Goal: Information Seeking & Learning: Check status

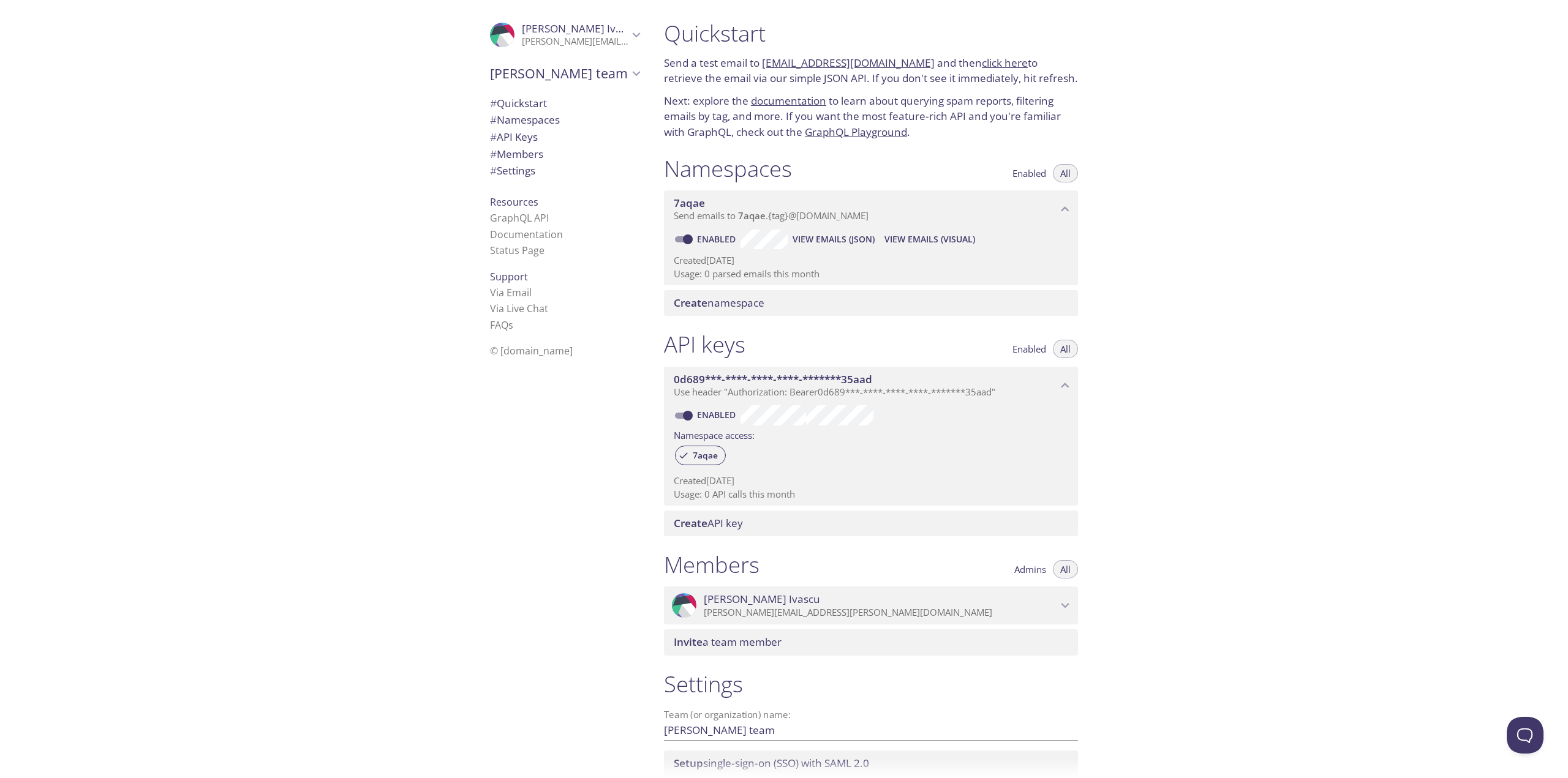
click at [718, 242] on link "Enabled" at bounding box center [718, 239] width 45 height 12
click at [710, 242] on input "Enabled" at bounding box center [688, 239] width 45 height 15
click at [728, 230] on label "Disabled" at bounding box center [704, 239] width 76 height 20
click at [720, 243] on link "Disabled" at bounding box center [719, 239] width 47 height 12
click at [700, 243] on input "Disabled" at bounding box center [678, 239] width 45 height 15
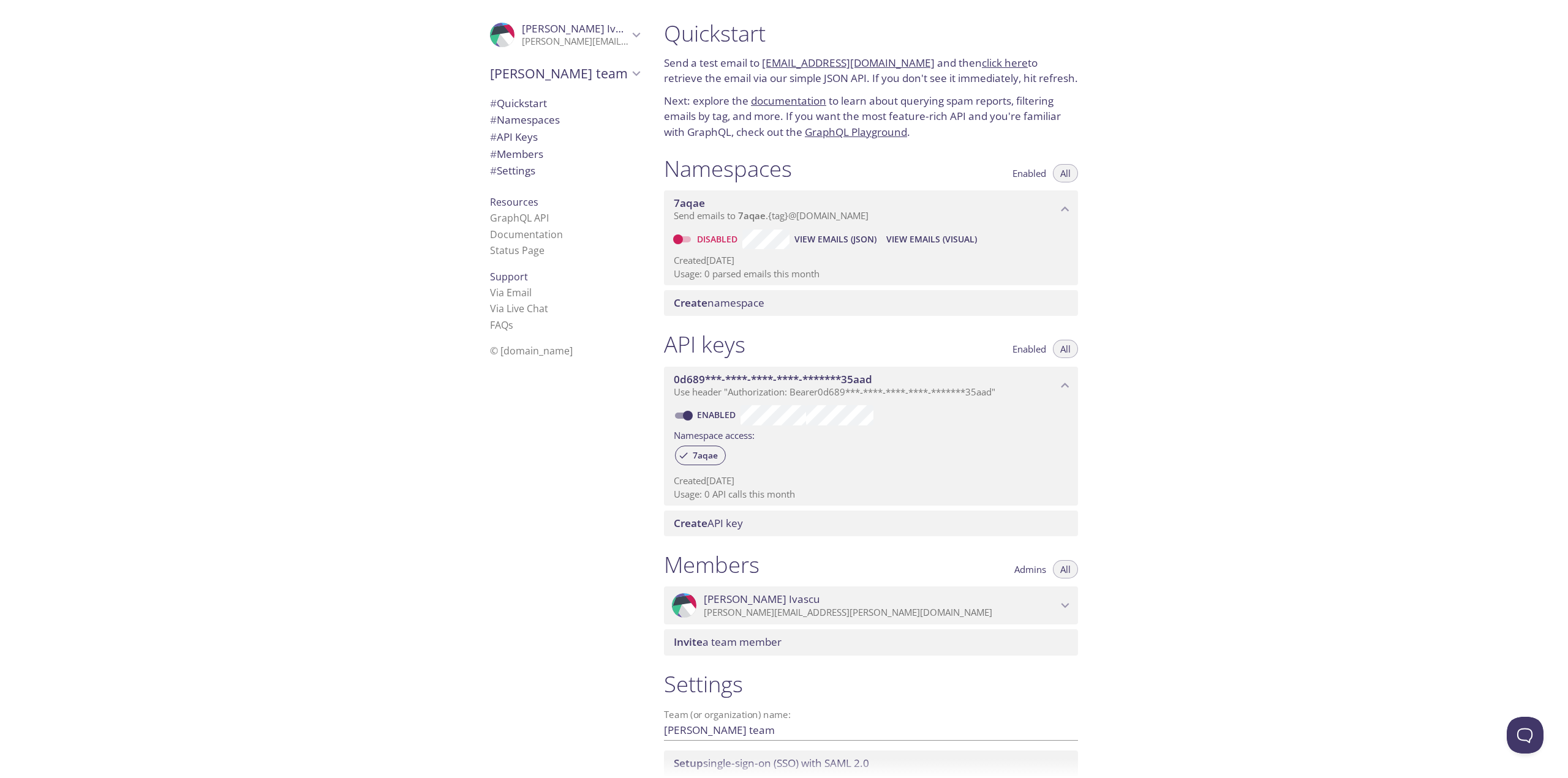
checkbox input "true"
click at [820, 241] on span "View Emails (JSON)" at bounding box center [833, 239] width 82 height 15
click at [929, 232] on span "View Emails (Visual)" at bounding box center [930, 239] width 91 height 15
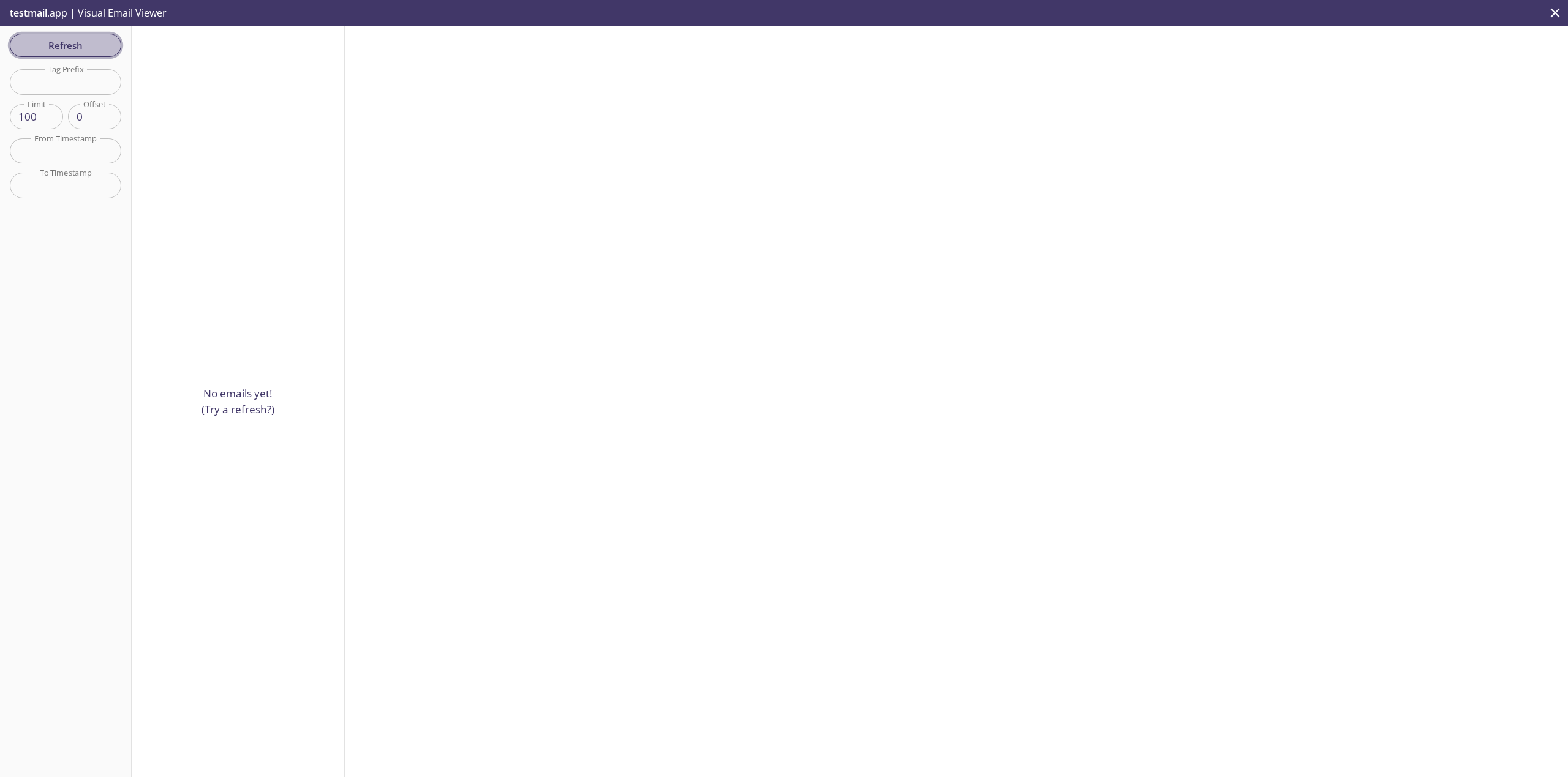
click at [102, 44] on span "Refresh" at bounding box center [65, 45] width 92 height 16
click at [102, 44] on div "Refresh Filters Tag Prefix Tag Prefix Limit 100 Limit Offset 0 Offset From Time…" at bounding box center [66, 401] width 132 height 751
click at [102, 44] on span "Refresh" at bounding box center [65, 45] width 92 height 16
click at [102, 44] on div "Refresh Filters Tag Prefix Tag Prefix Limit 100 Limit Offset 0 Offset From Time…" at bounding box center [66, 401] width 132 height 751
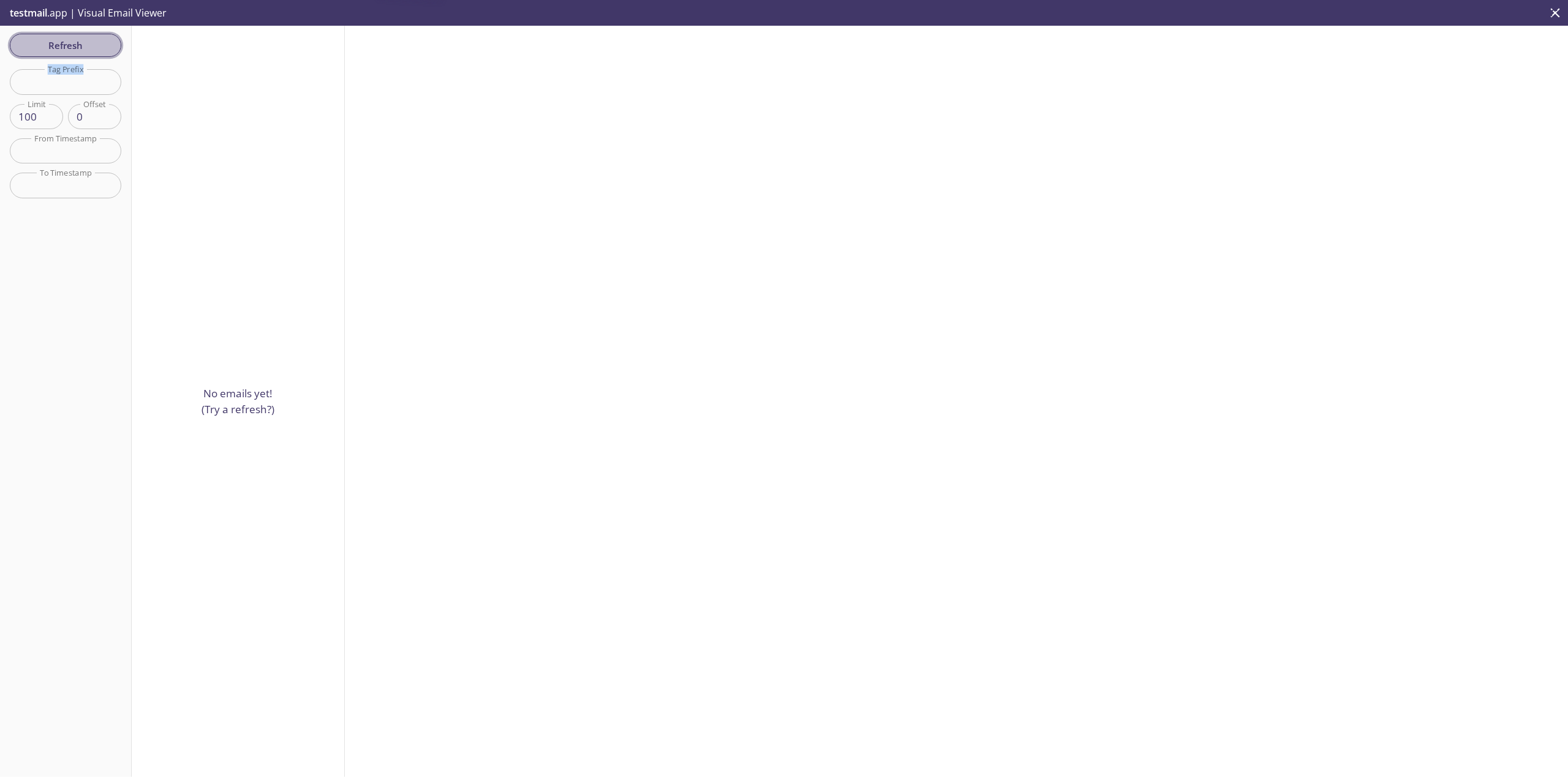
click at [102, 44] on span "Refresh" at bounding box center [65, 45] width 92 height 16
click at [102, 44] on div "Refresh Filters Tag Prefix Tag Prefix Limit 100 Limit Offset 0 Offset From Time…" at bounding box center [66, 401] width 132 height 751
click at [102, 44] on span "Refresh" at bounding box center [65, 45] width 92 height 16
click at [102, 44] on div "Refresh Filters Tag Prefix Tag Prefix Limit 100 Limit Offset 0 Offset From Time…" at bounding box center [66, 401] width 132 height 751
click at [102, 44] on span "Refresh" at bounding box center [65, 45] width 92 height 16
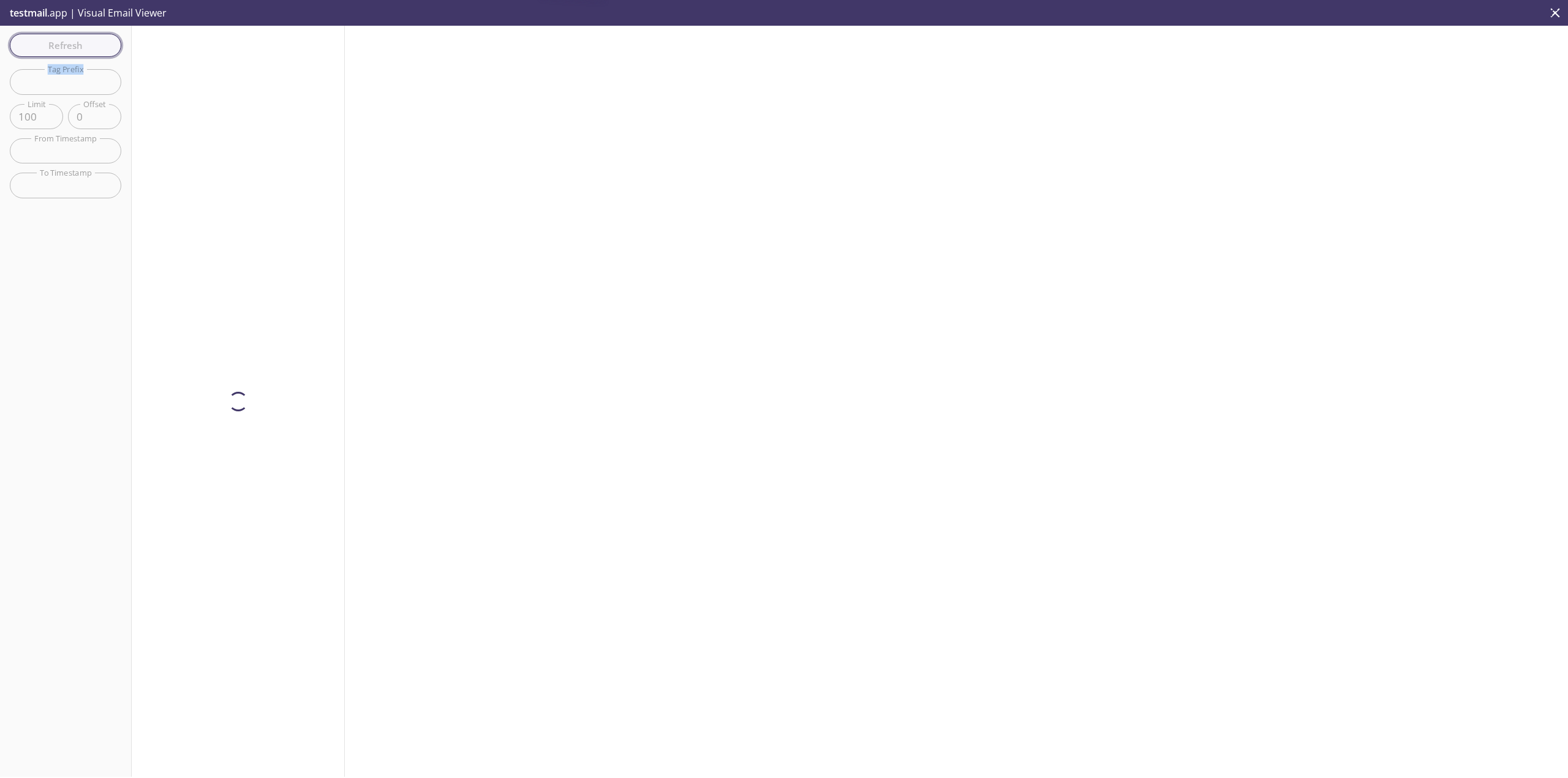
click at [102, 44] on div "Refresh Filters Tag Prefix Tag Prefix Limit 100 Limit Offset 0 Offset From Time…" at bounding box center [66, 401] width 132 height 751
click at [102, 44] on span "Refresh" at bounding box center [65, 45] width 92 height 16
click at [102, 44] on div "Refresh Filters Tag Prefix Tag Prefix Limit 100 Limit Offset 0 Offset From Time…" at bounding box center [66, 401] width 132 height 751
click at [102, 44] on span "Refresh" at bounding box center [65, 45] width 92 height 16
click at [102, 44] on div "Refresh Filters Tag Prefix Tag Prefix Limit 100 Limit Offset 0 Offset From Time…" at bounding box center [66, 401] width 132 height 751
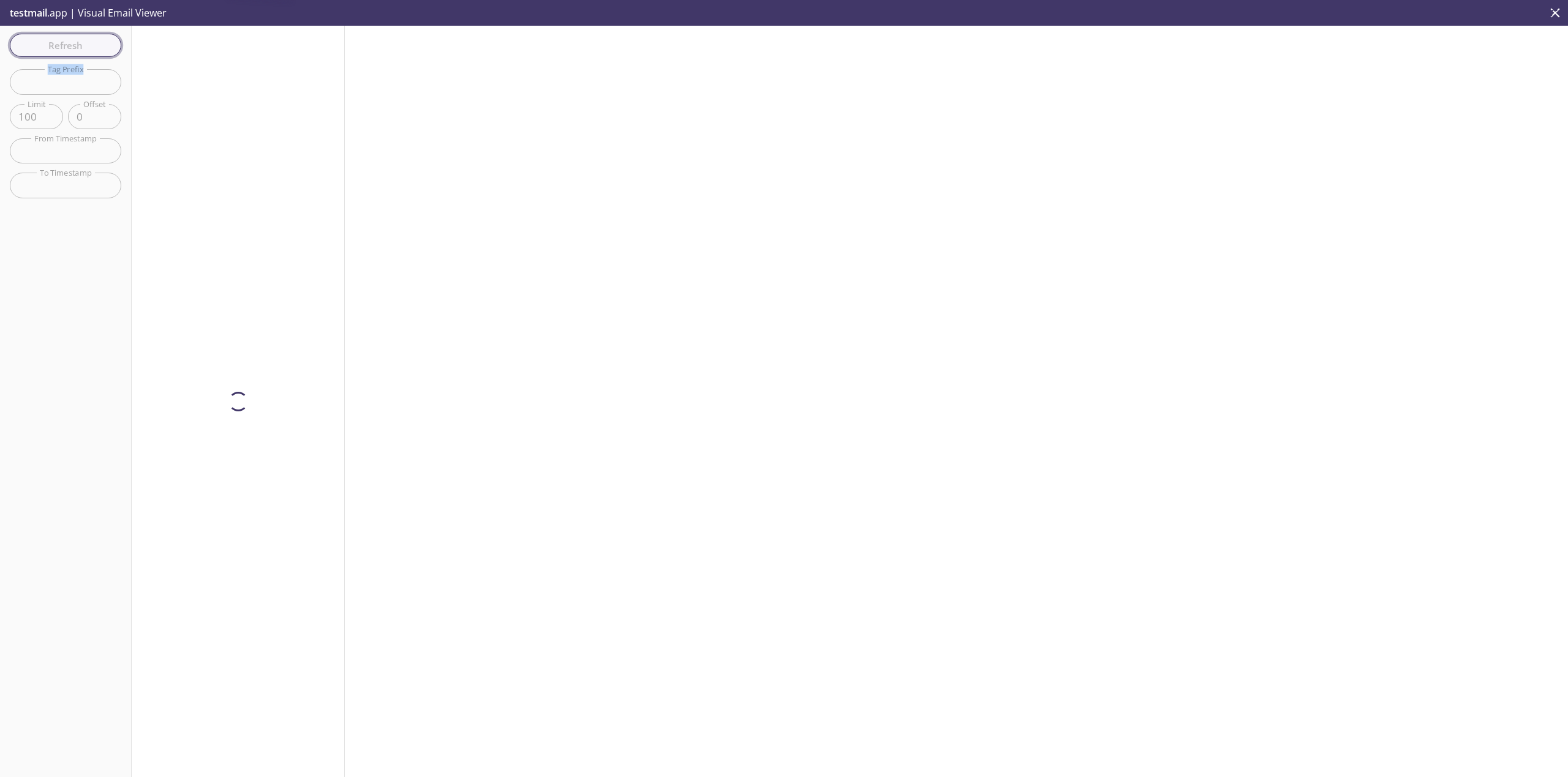
click at [102, 44] on span "Refresh" at bounding box center [65, 45] width 92 height 16
click at [102, 44] on div "Refresh Filters Tag Prefix Tag Prefix Limit 100 Limit Offset 0 Offset From Time…" at bounding box center [66, 401] width 132 height 751
click at [102, 44] on span "Refresh" at bounding box center [65, 45] width 92 height 16
click at [102, 44] on div "Refresh Filters Tag Prefix Tag Prefix Limit 100 Limit Offset 0 Offset From Time…" at bounding box center [66, 401] width 132 height 751
click at [102, 44] on span "Refresh" at bounding box center [65, 45] width 92 height 16
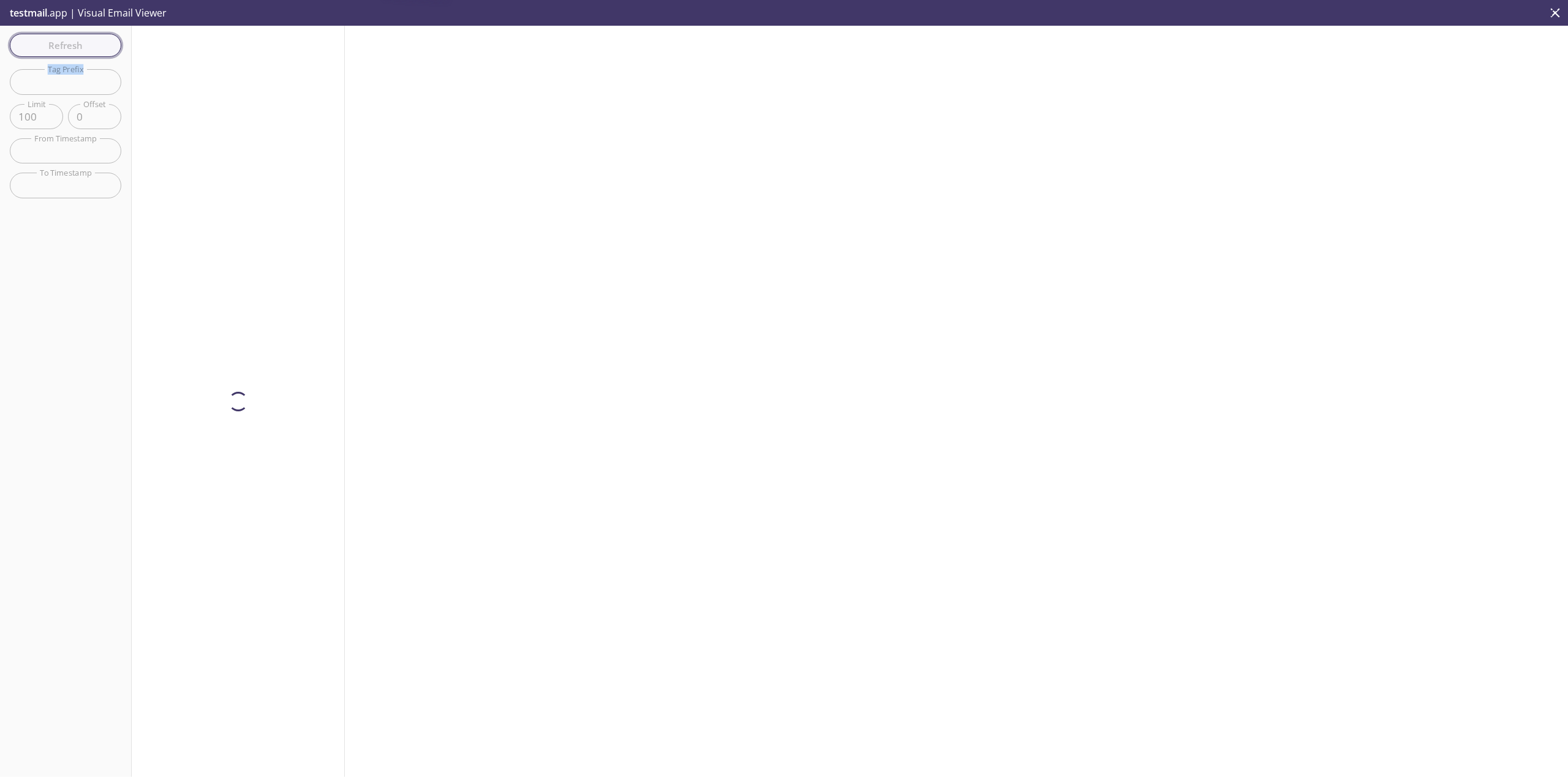
click at [102, 44] on div "Refresh Filters Tag Prefix Tag Prefix Limit 100 Limit Offset 0 Offset From Time…" at bounding box center [66, 401] width 132 height 751
click at [102, 44] on span "Refresh" at bounding box center [65, 45] width 92 height 16
click at [102, 44] on div "Refresh Filters Tag Prefix Tag Prefix Limit 100 Limit Offset 0 Offset From Time…" at bounding box center [66, 401] width 132 height 751
click at [102, 44] on span "Refresh" at bounding box center [65, 45] width 92 height 16
click at [102, 44] on div "Refresh Filters Tag Prefix Tag Prefix Limit 100 Limit Offset 0 Offset From Time…" at bounding box center [66, 401] width 132 height 751
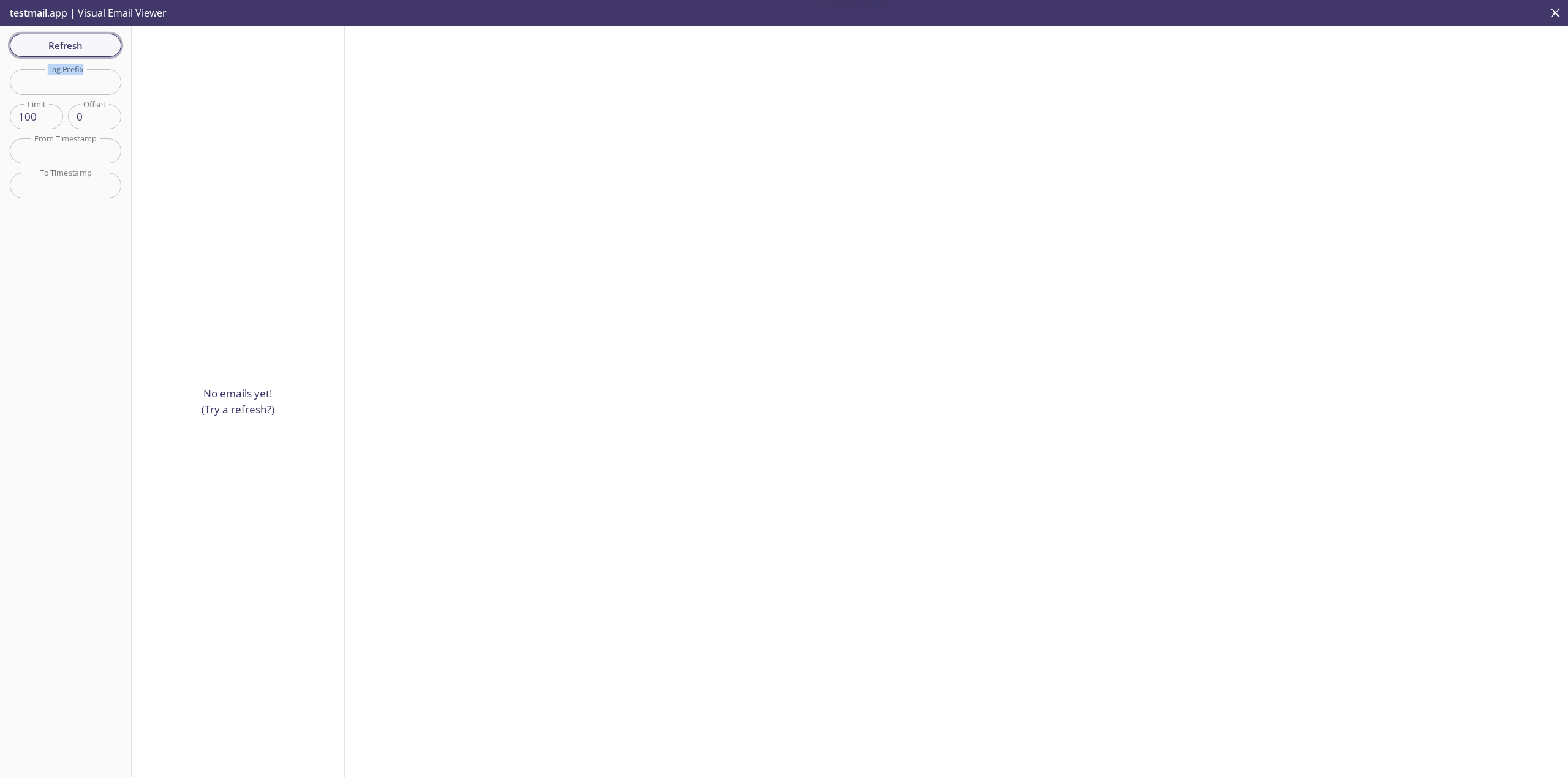
click at [102, 44] on span "Refresh" at bounding box center [65, 45] width 92 height 16
click at [102, 44] on div "Refresh Filters Tag Prefix Tag Prefix Limit 100 Limit Offset 0 Offset From Time…" at bounding box center [66, 401] width 132 height 751
click at [102, 44] on span "Refresh" at bounding box center [65, 45] width 92 height 16
click at [102, 44] on div "Refresh Filters Tag Prefix Tag Prefix Limit 100 Limit Offset 0 Offset From Time…" at bounding box center [66, 401] width 132 height 751
click at [102, 44] on span "Refresh" at bounding box center [65, 45] width 92 height 16
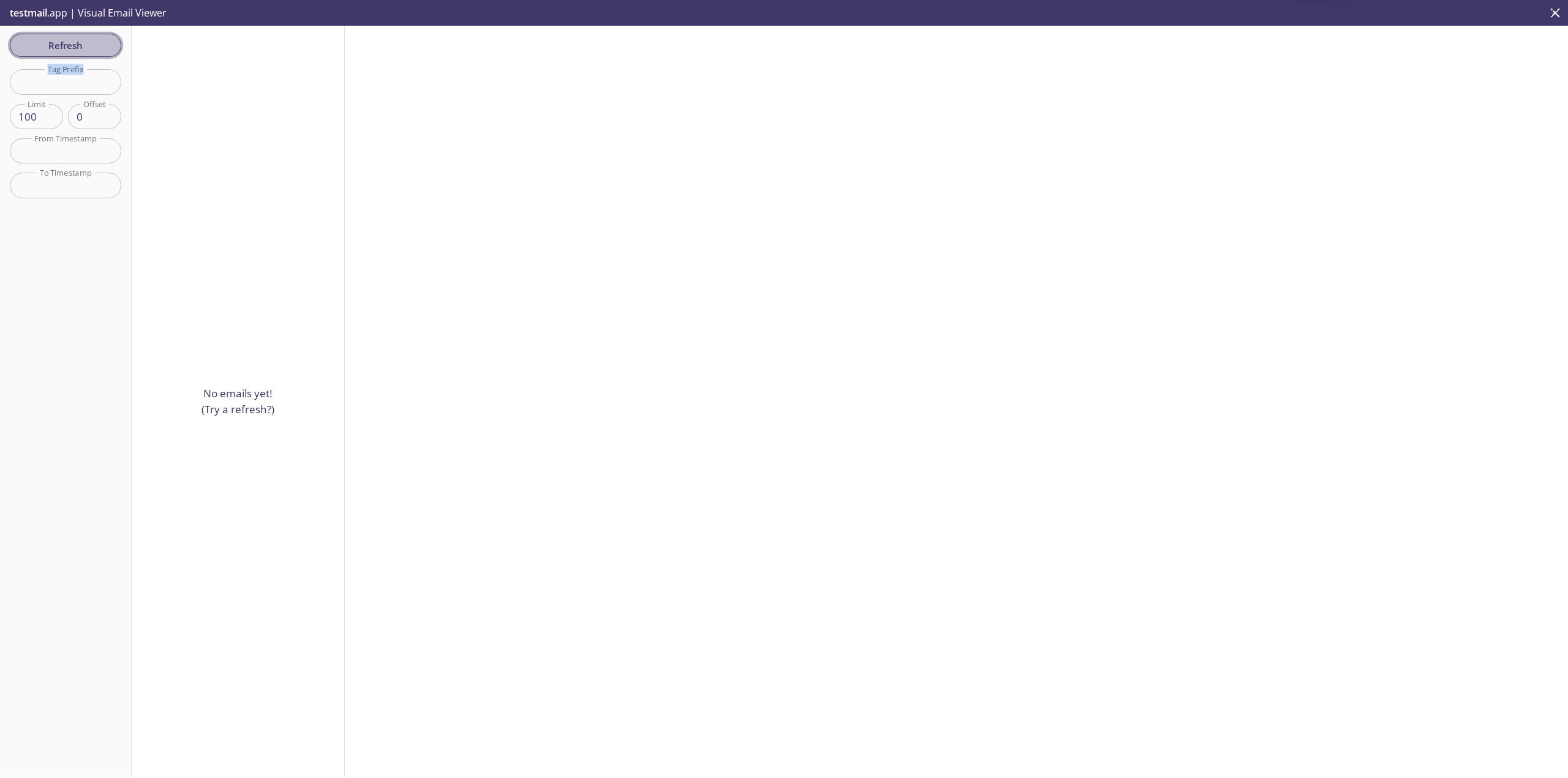
click at [102, 44] on div "Refresh Filters Tag Prefix Tag Prefix Limit 100 Limit Offset 0 Offset From Time…" at bounding box center [66, 401] width 132 height 751
click at [102, 44] on span "Refresh" at bounding box center [65, 45] width 92 height 16
click at [102, 44] on div "Refresh Filters Tag Prefix Tag Prefix Limit 100 Limit Offset 0 Offset From Time…" at bounding box center [66, 401] width 132 height 751
click at [102, 44] on span "Refresh" at bounding box center [65, 45] width 92 height 16
click at [102, 44] on div "Refresh Filters Tag Prefix Tag Prefix Limit 100 Limit Offset 0 Offset From Time…" at bounding box center [66, 401] width 132 height 751
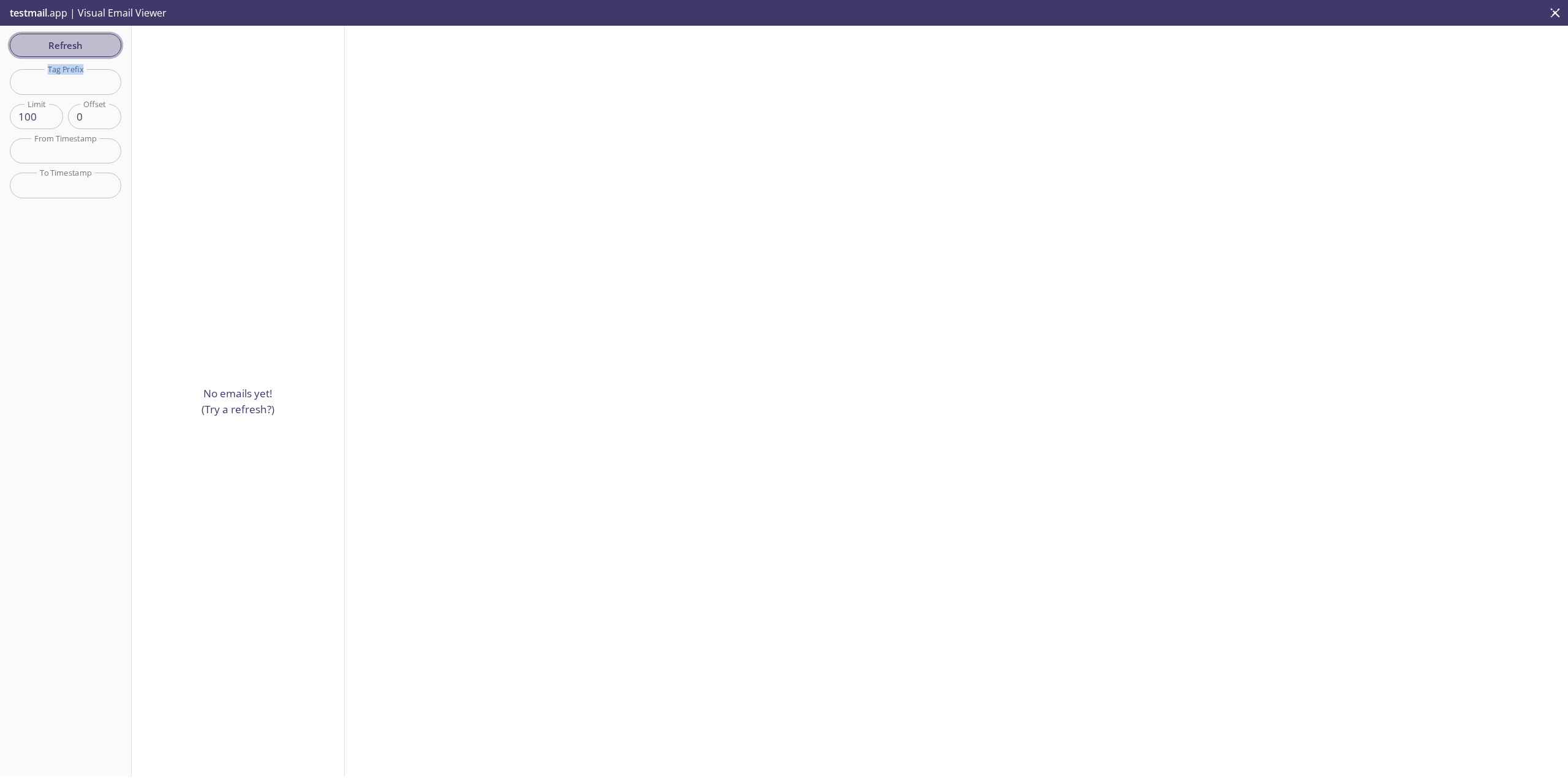
click at [102, 44] on span "Refresh" at bounding box center [65, 45] width 92 height 16
click at [102, 44] on div "Refresh Filters Tag Prefix Tag Prefix Limit 100 Limit Offset 0 Offset From Time…" at bounding box center [66, 401] width 132 height 751
click at [102, 44] on span "Refresh" at bounding box center [65, 45] width 92 height 16
click at [102, 44] on div "Refresh Filters Tag Prefix Tag Prefix Limit 100 Limit Offset 0 Offset From Time…" at bounding box center [66, 401] width 132 height 751
click at [102, 44] on span "Refresh" at bounding box center [65, 45] width 92 height 16
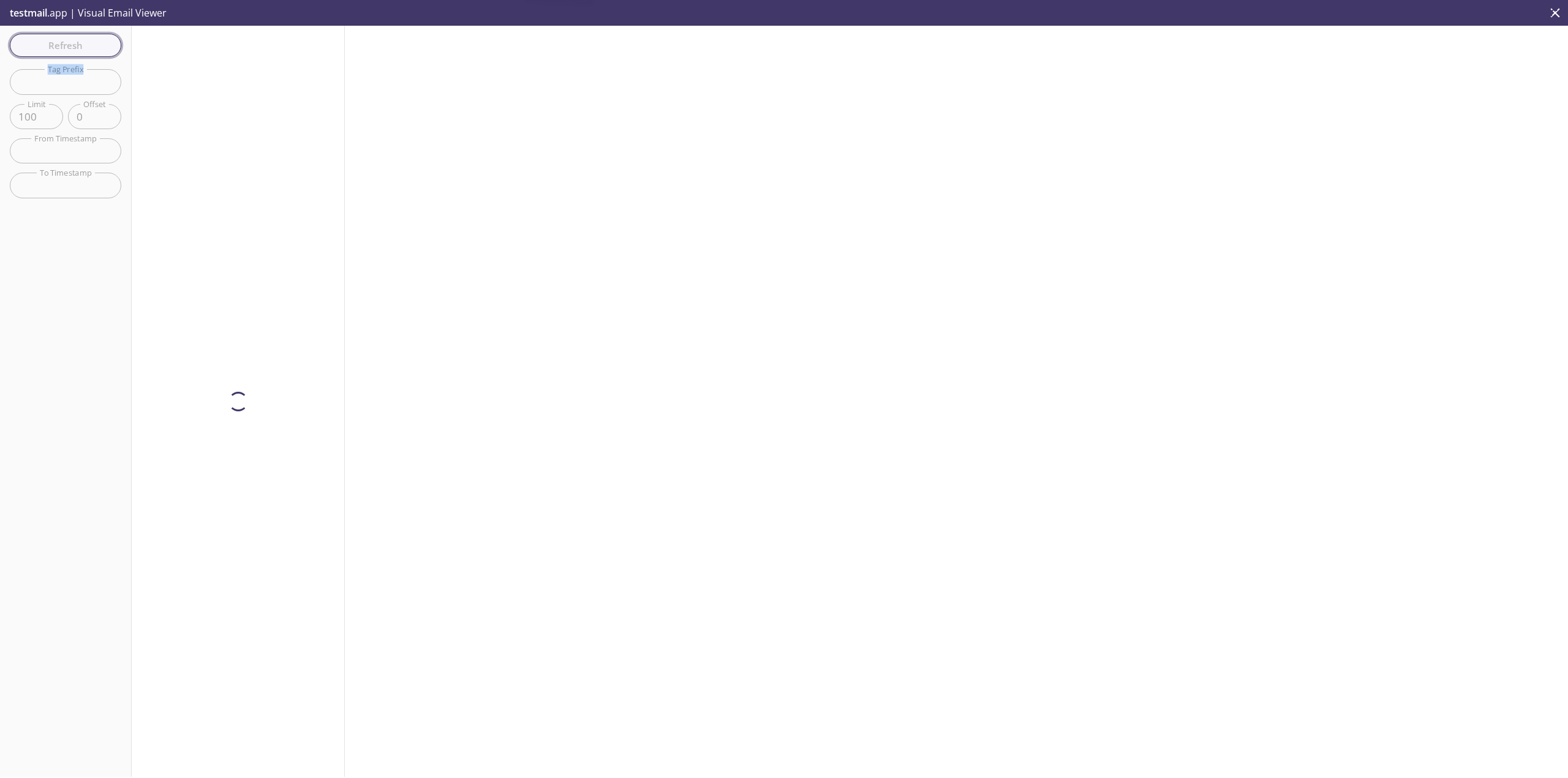
click at [102, 44] on div "Refresh Filters Tag Prefix Tag Prefix Limit 100 Limit Offset 0 Offset From Time…" at bounding box center [66, 401] width 132 height 751
click at [102, 44] on span "Refresh" at bounding box center [65, 45] width 92 height 16
click at [67, 46] on span "Refresh" at bounding box center [65, 45] width 92 height 16
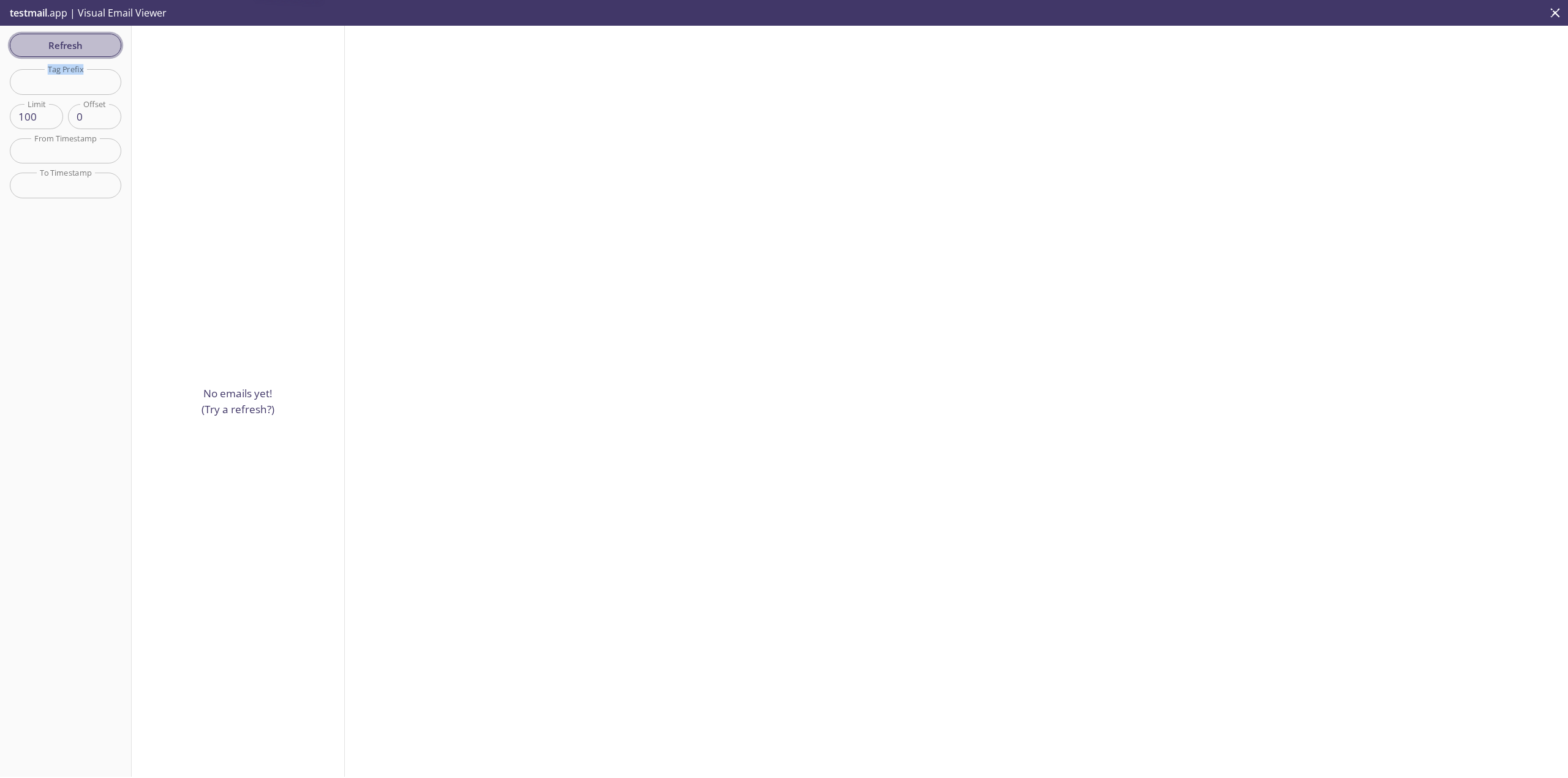
click at [67, 46] on div "Refresh Filters Tag Prefix Tag Prefix Limit 100 Limit Offset 0 Offset From Time…" at bounding box center [66, 401] width 132 height 751
click at [67, 46] on span "Refresh" at bounding box center [65, 45] width 92 height 16
click at [67, 46] on div "Refresh Filters Tag Prefix Tag Prefix Limit 100 Limit Offset 0 Offset From Time…" at bounding box center [66, 401] width 132 height 751
click at [67, 46] on span "Refresh" at bounding box center [65, 45] width 92 height 16
click at [67, 46] on div "Refresh Filters Tag Prefix Tag Prefix Limit 100 Limit Offset 0 Offset From Time…" at bounding box center [66, 401] width 132 height 751
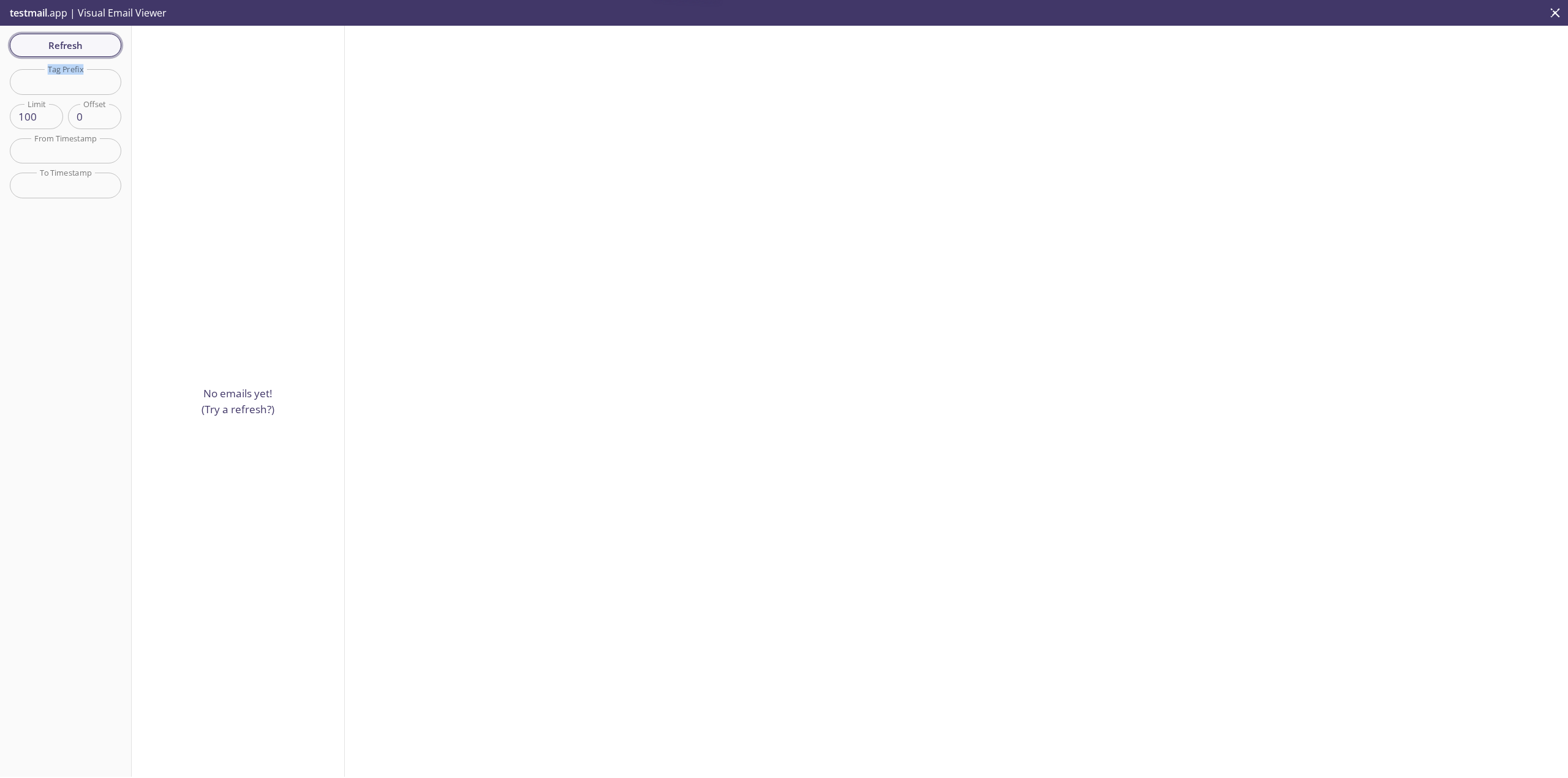
click at [67, 46] on span "Refresh" at bounding box center [65, 45] width 92 height 16
click at [67, 46] on div "Refresh Filters Tag Prefix Tag Prefix Limit 100 Limit Offset 0 Offset From Time…" at bounding box center [66, 401] width 132 height 751
click at [67, 46] on span "Refresh" at bounding box center [65, 45] width 92 height 16
click at [67, 46] on div "Refresh Filters Tag Prefix Tag Prefix Limit 100 Limit Offset 0 Offset From Time…" at bounding box center [66, 401] width 132 height 751
click at [93, 49] on span "Refresh" at bounding box center [65, 45] width 92 height 16
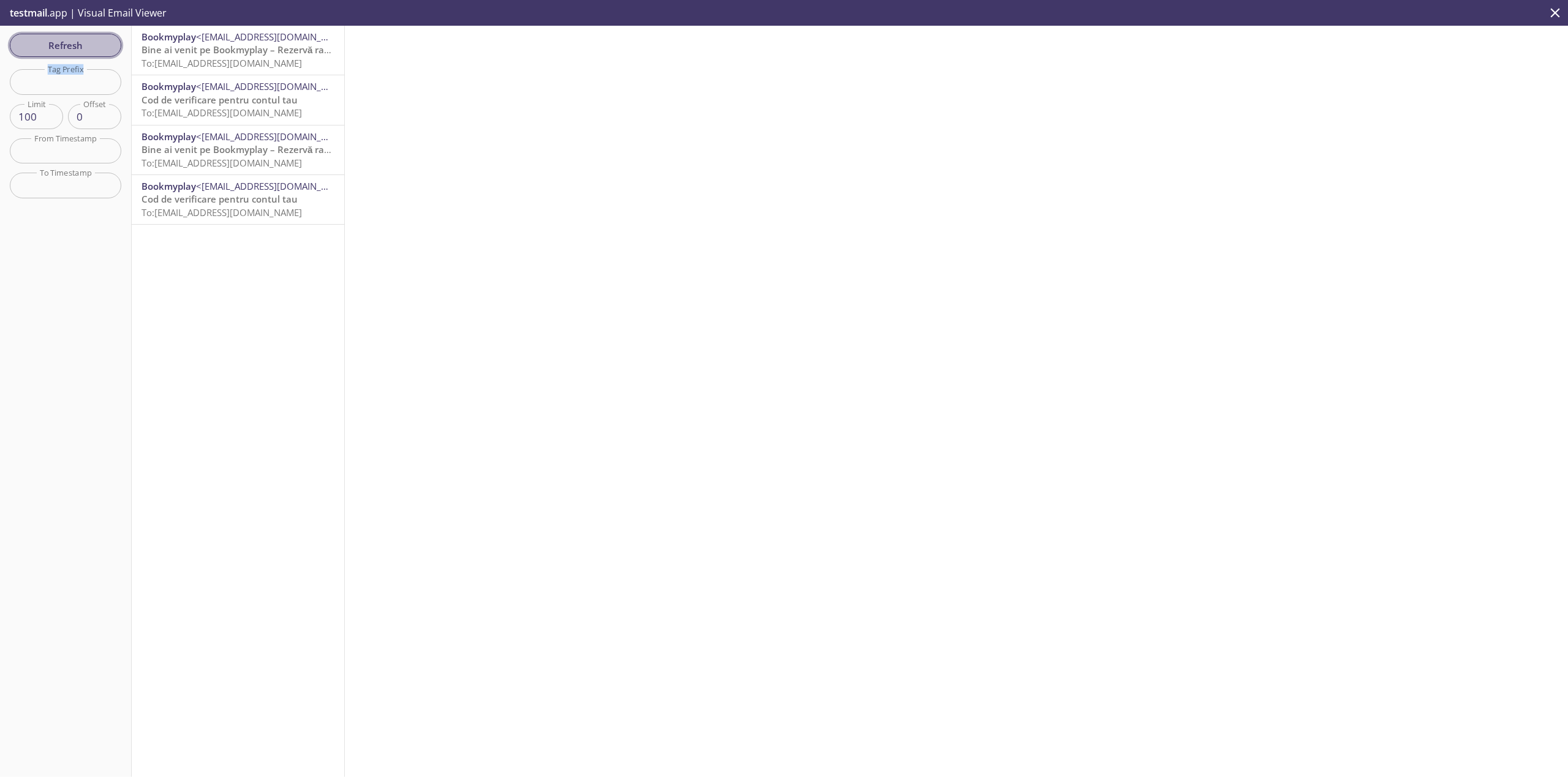
click at [88, 54] on button "Refresh" at bounding box center [65, 45] width 111 height 23
click at [89, 51] on span "Refresh" at bounding box center [65, 45] width 92 height 16
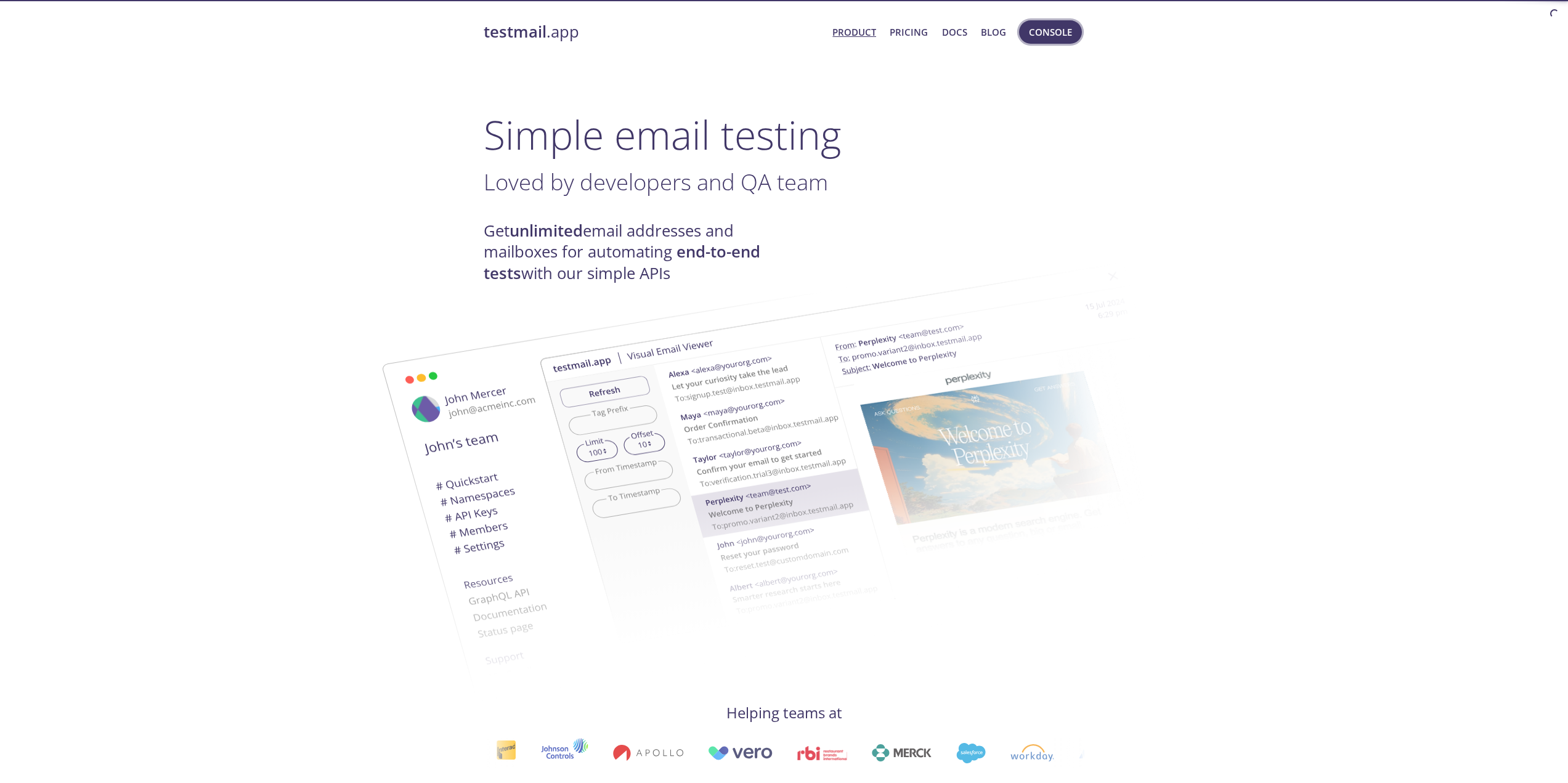
click at [1047, 22] on button "Console" at bounding box center [1050, 32] width 63 height 23
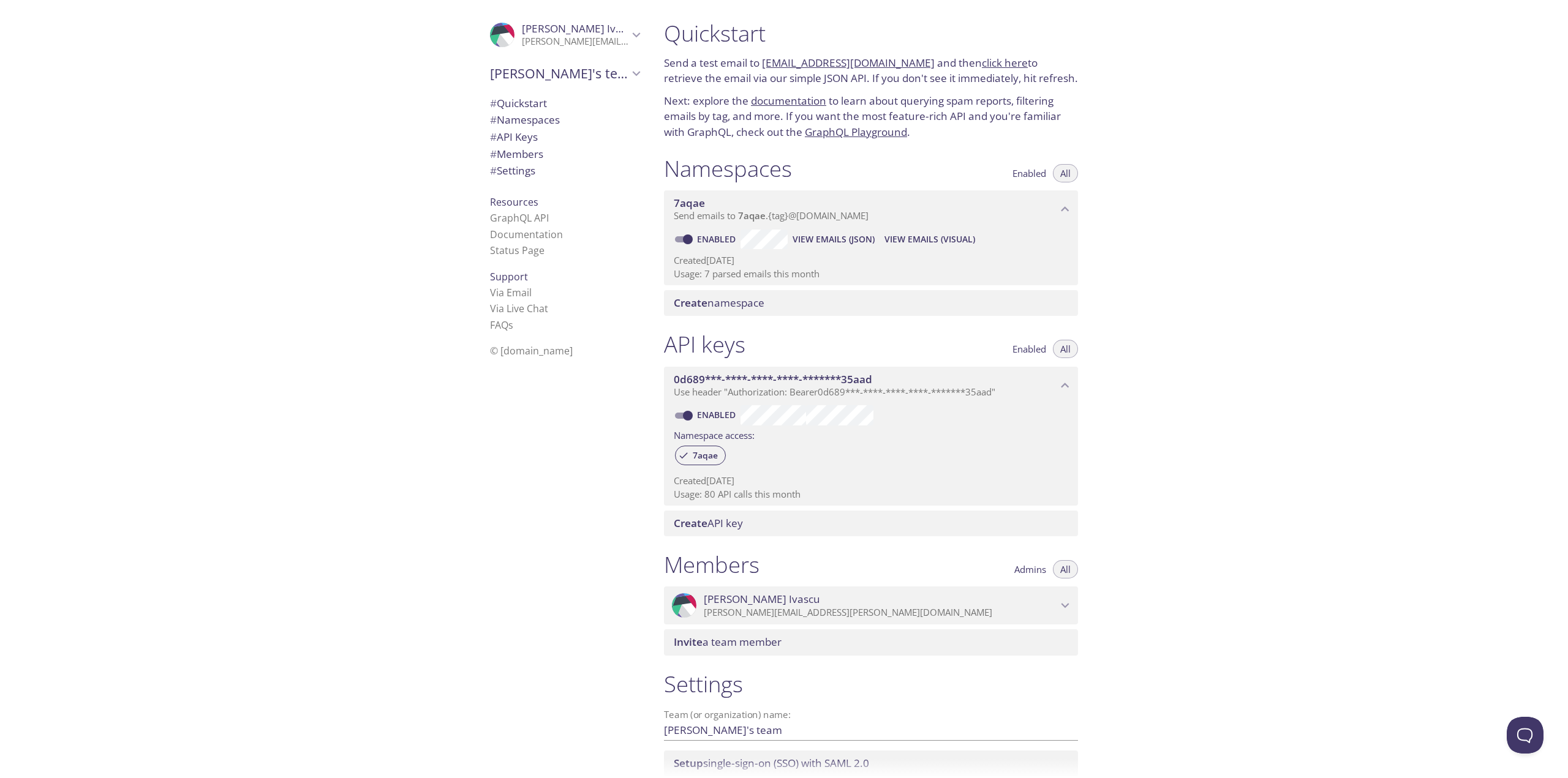
click at [946, 242] on span "View Emails (Visual)" at bounding box center [930, 239] width 91 height 15
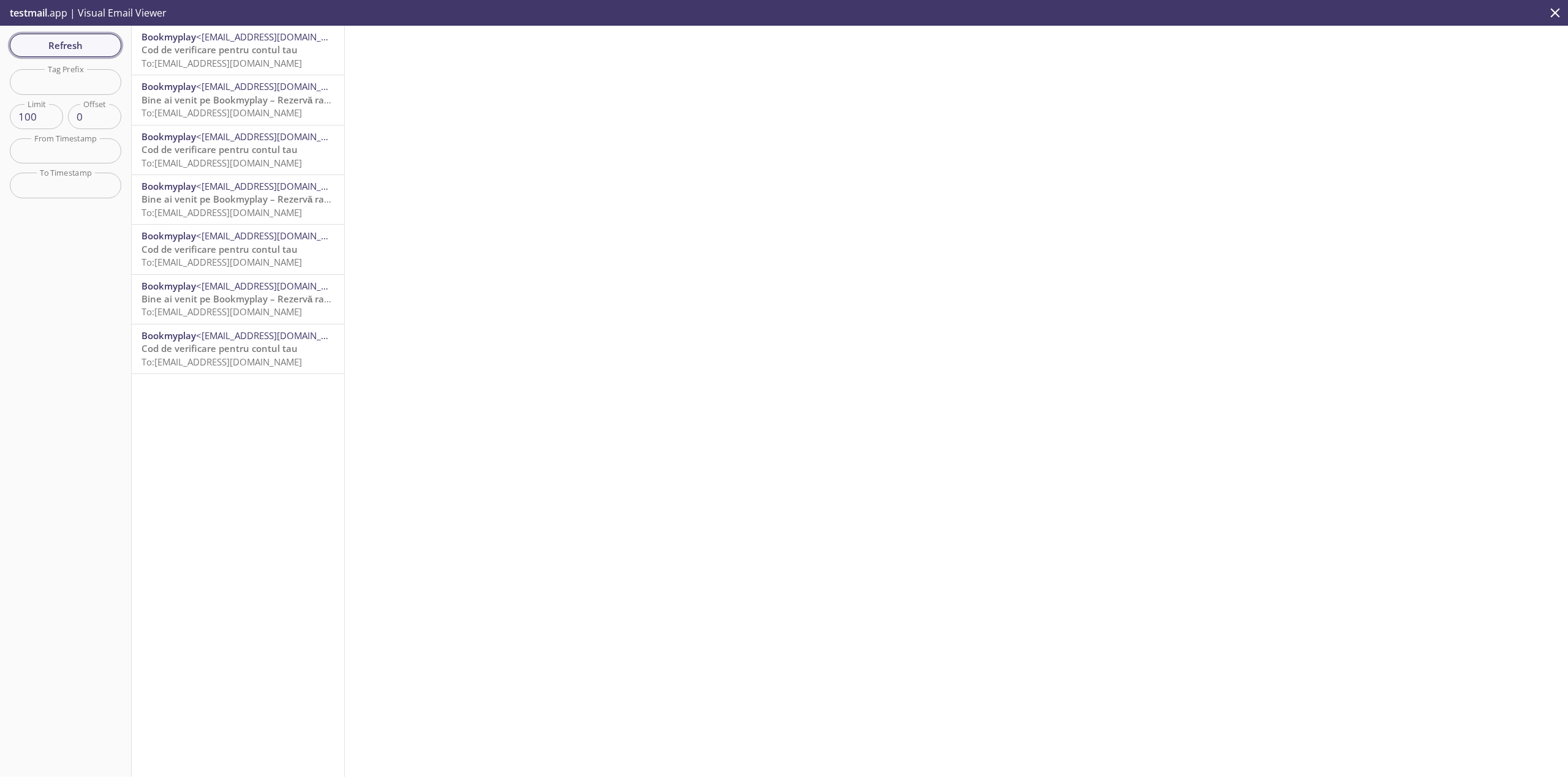
click at [110, 37] on span "Refresh" at bounding box center [65, 45] width 92 height 16
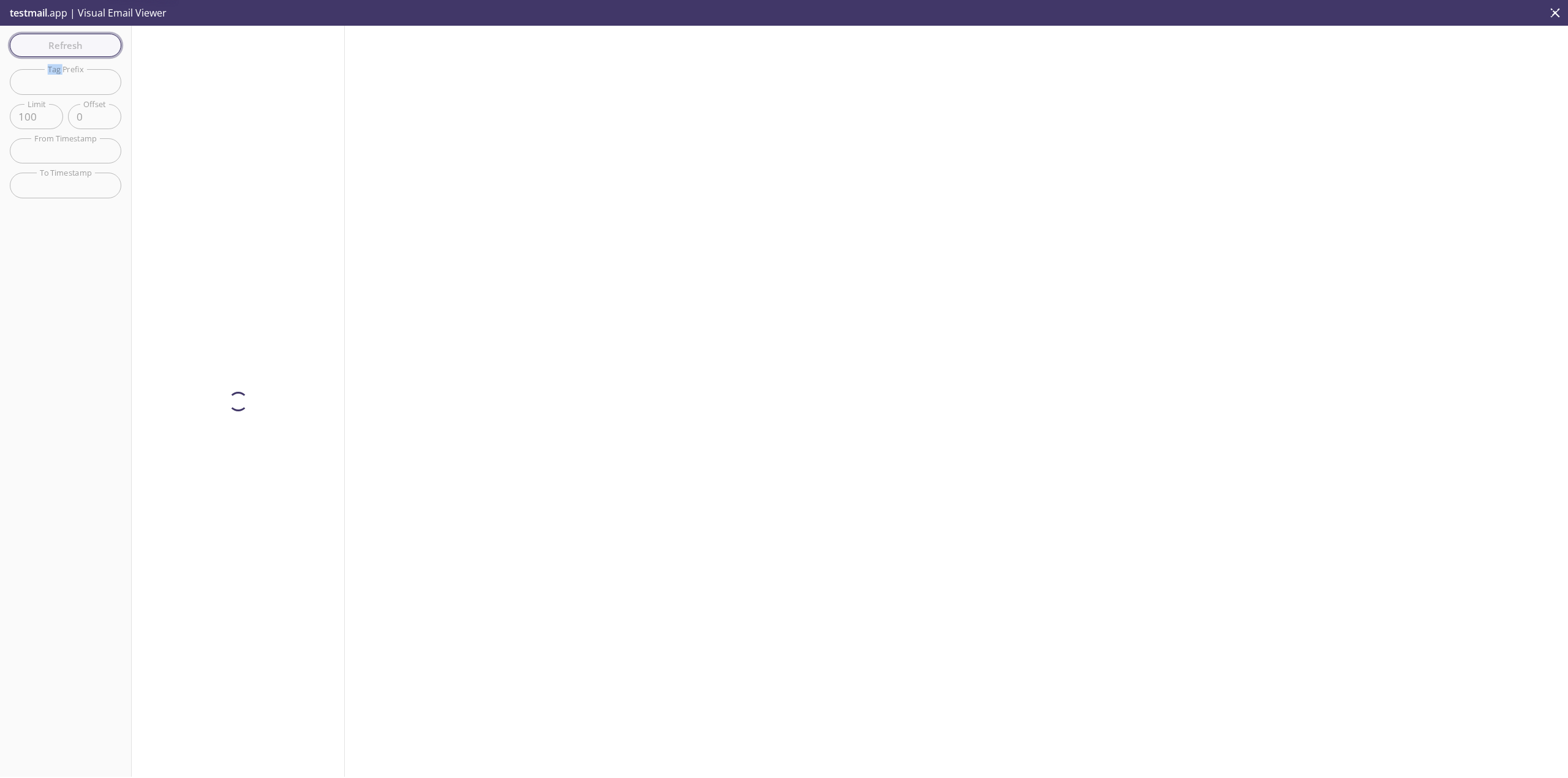
click at [110, 36] on div "Refresh Filters Tag Prefix Tag Prefix Limit 100 Limit Offset 0 Offset From Time…" at bounding box center [66, 401] width 132 height 751
click at [109, 37] on span "Refresh" at bounding box center [65, 45] width 92 height 16
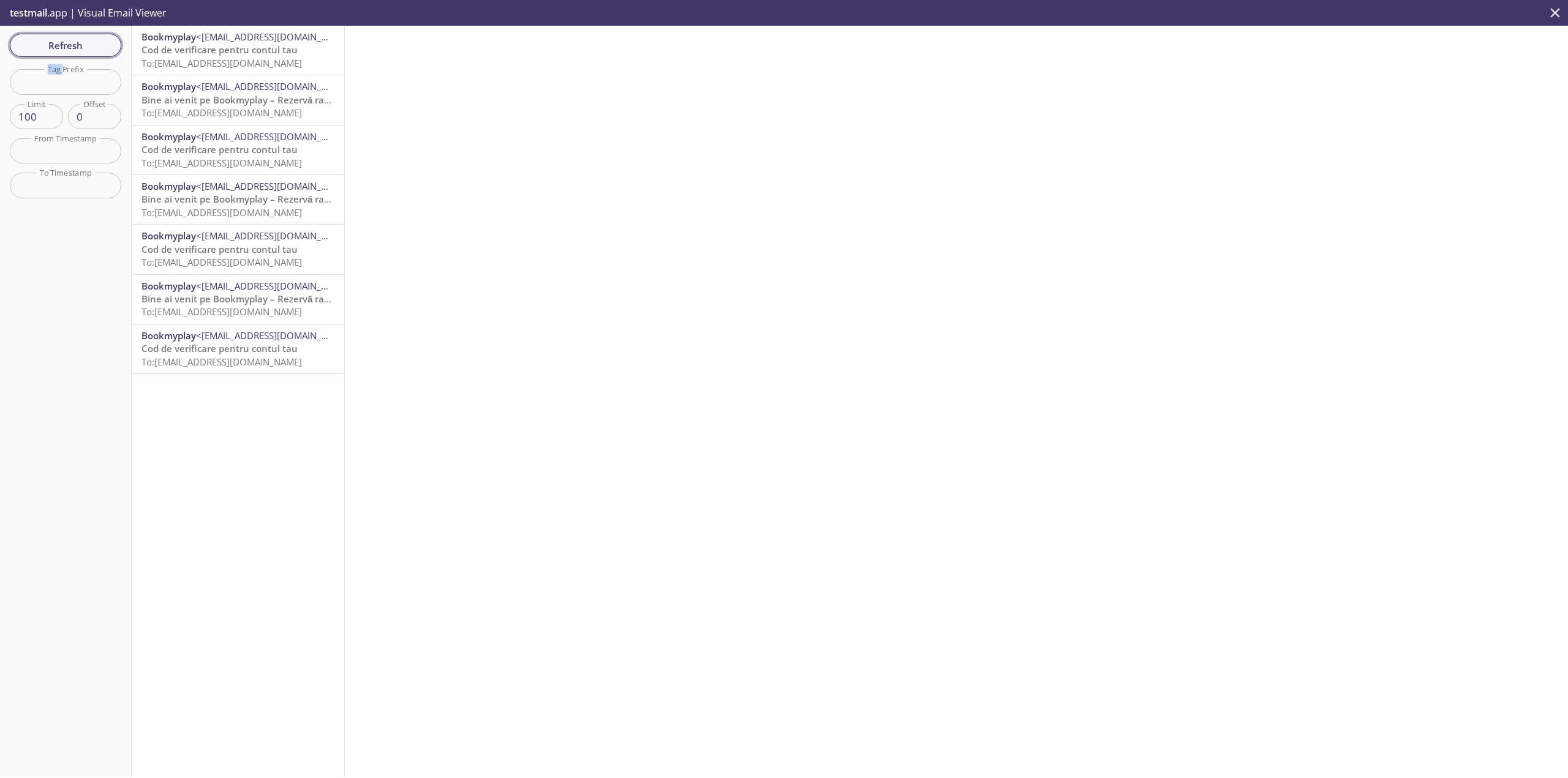
click at [87, 36] on button "Refresh" at bounding box center [65, 45] width 111 height 23
click at [87, 36] on div "Refresh Filters Tag Prefix Tag Prefix Limit 100 Limit Offset 0 Offset From Time…" at bounding box center [66, 401] width 132 height 751
click at [87, 36] on button "Refresh" at bounding box center [65, 45] width 111 height 23
click at [87, 36] on div "Refresh Filters Tag Prefix Tag Prefix Limit 100 Limit Offset 0 Offset From Time…" at bounding box center [66, 401] width 132 height 751
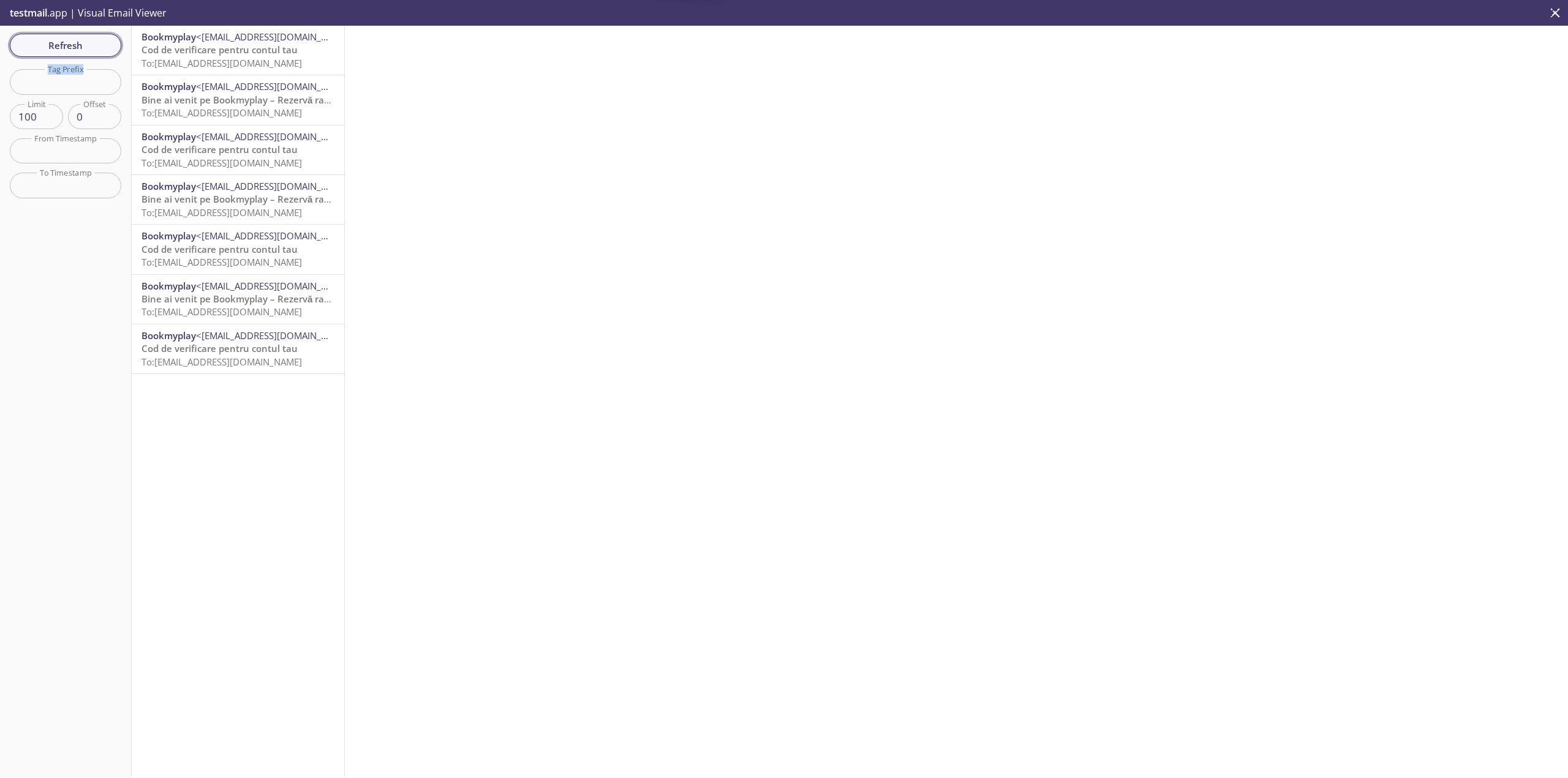
click at [87, 36] on button "Refresh" at bounding box center [65, 45] width 111 height 23
click at [87, 36] on div "Refresh Filters Tag Prefix Tag Prefix Limit 100 Limit Offset 0 Offset From Time…" at bounding box center [66, 401] width 132 height 751
click at [87, 36] on button "Refresh" at bounding box center [65, 45] width 111 height 23
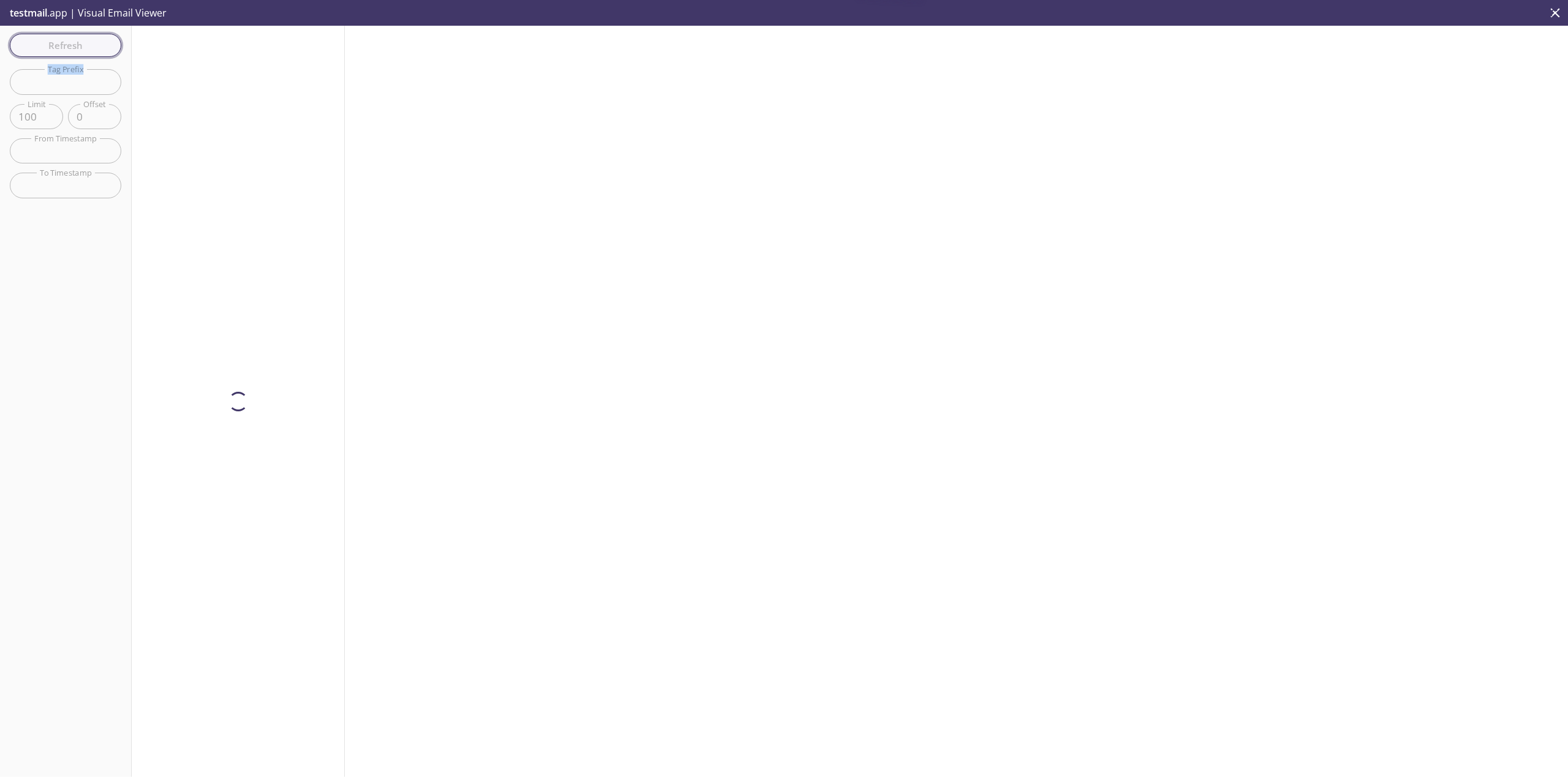
click at [87, 36] on div "Refresh Filters Tag Prefix Tag Prefix Limit 100 Limit Offset 0 Offset From Time…" at bounding box center [66, 401] width 132 height 751
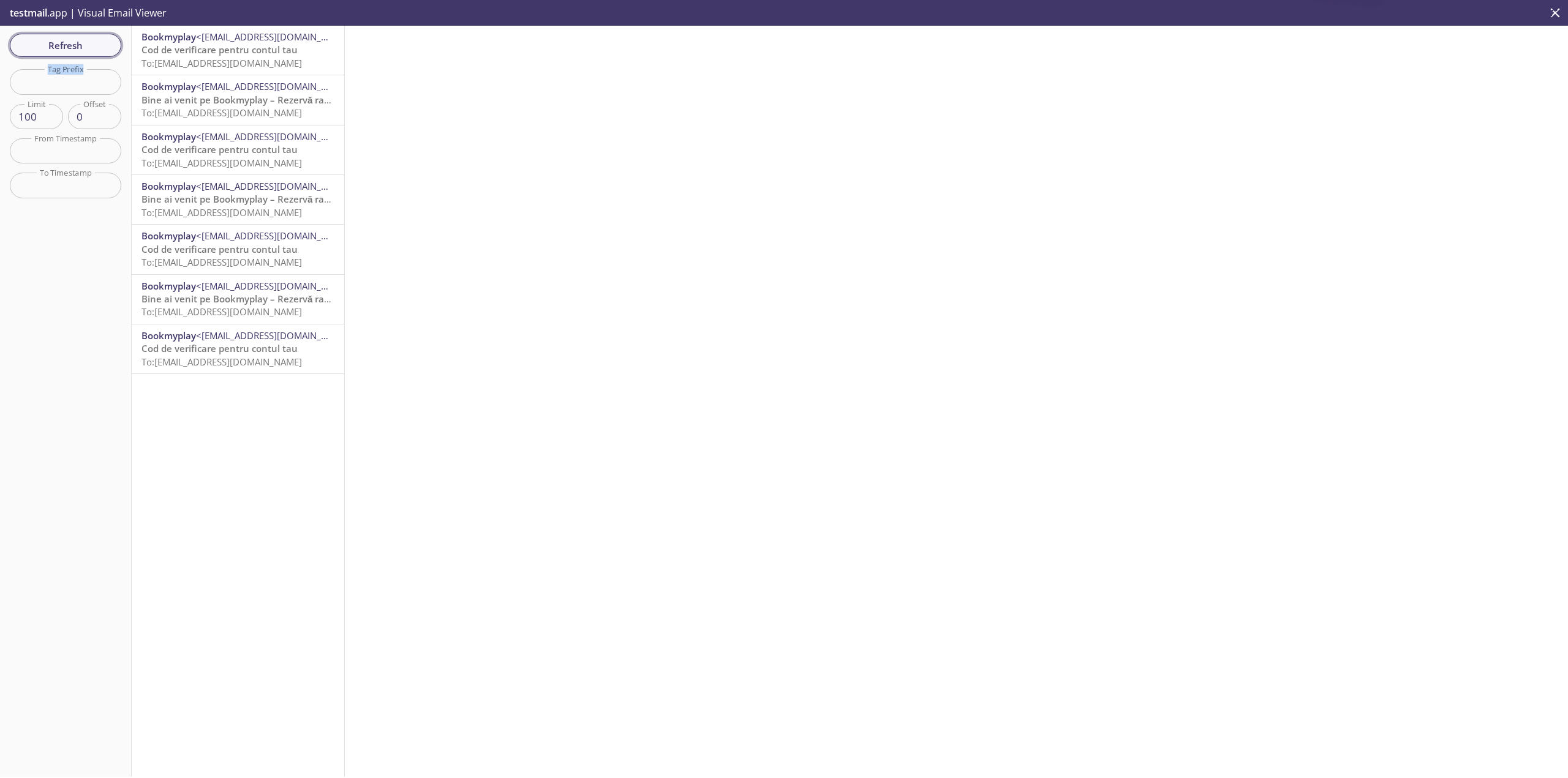
click at [87, 36] on button "Refresh" at bounding box center [65, 45] width 111 height 23
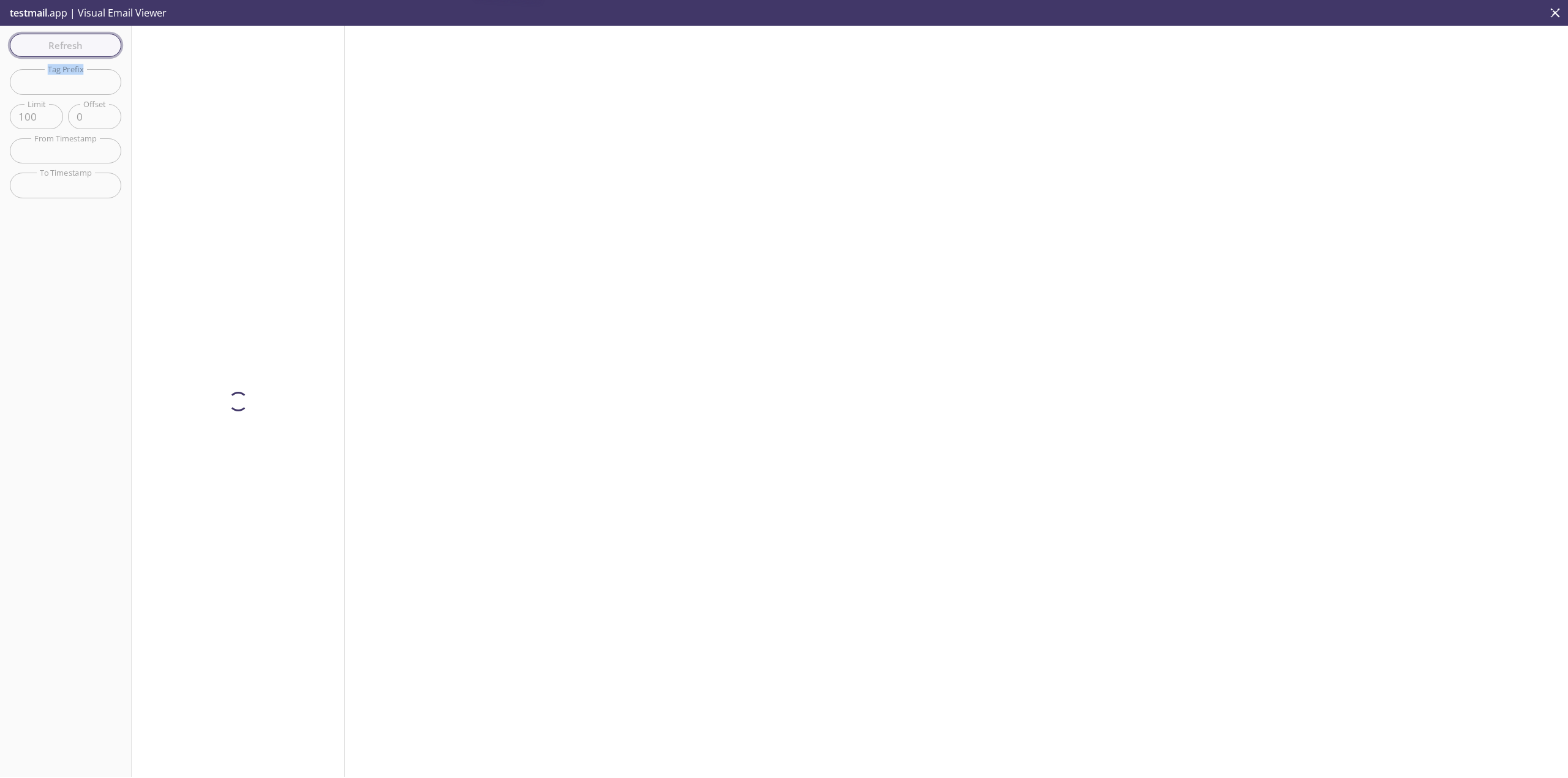
click at [87, 36] on div "Refresh Filters Tag Prefix Tag Prefix Limit 100 Limit Offset 0 Offset From Time…" at bounding box center [66, 401] width 132 height 751
click at [87, 36] on button "Refresh" at bounding box center [65, 45] width 111 height 23
click at [87, 36] on div "Refresh Filters Tag Prefix Tag Prefix Limit 100 Limit Offset 0 Offset From Time…" at bounding box center [66, 401] width 132 height 751
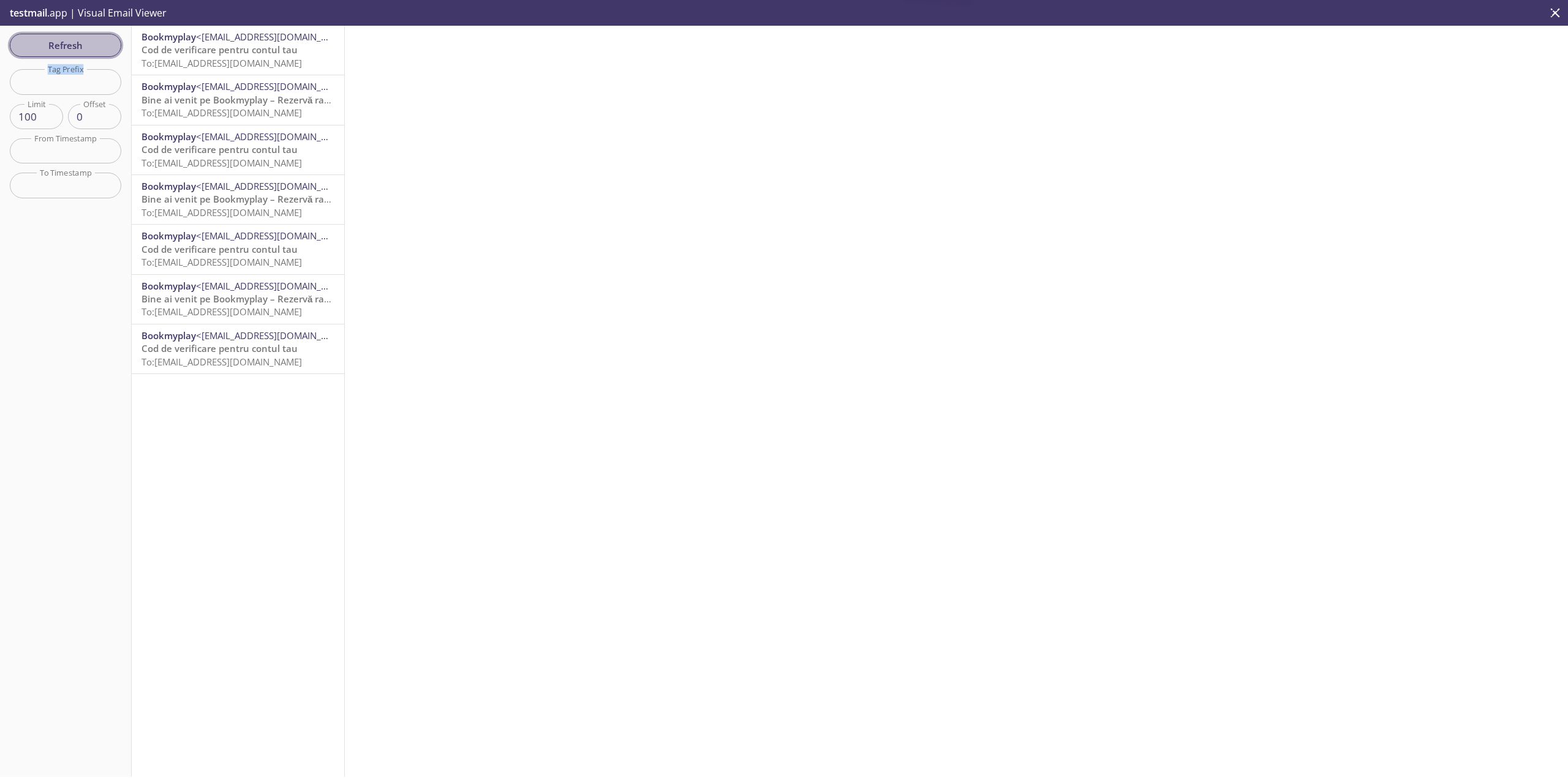
click at [87, 36] on button "Refresh" at bounding box center [65, 45] width 111 height 23
click at [87, 36] on div "Refresh Filters Tag Prefix Tag Prefix Limit 100 Limit Offset 0 Offset From Time…" at bounding box center [66, 401] width 132 height 751
click at [87, 36] on button "Refresh" at bounding box center [65, 45] width 111 height 23
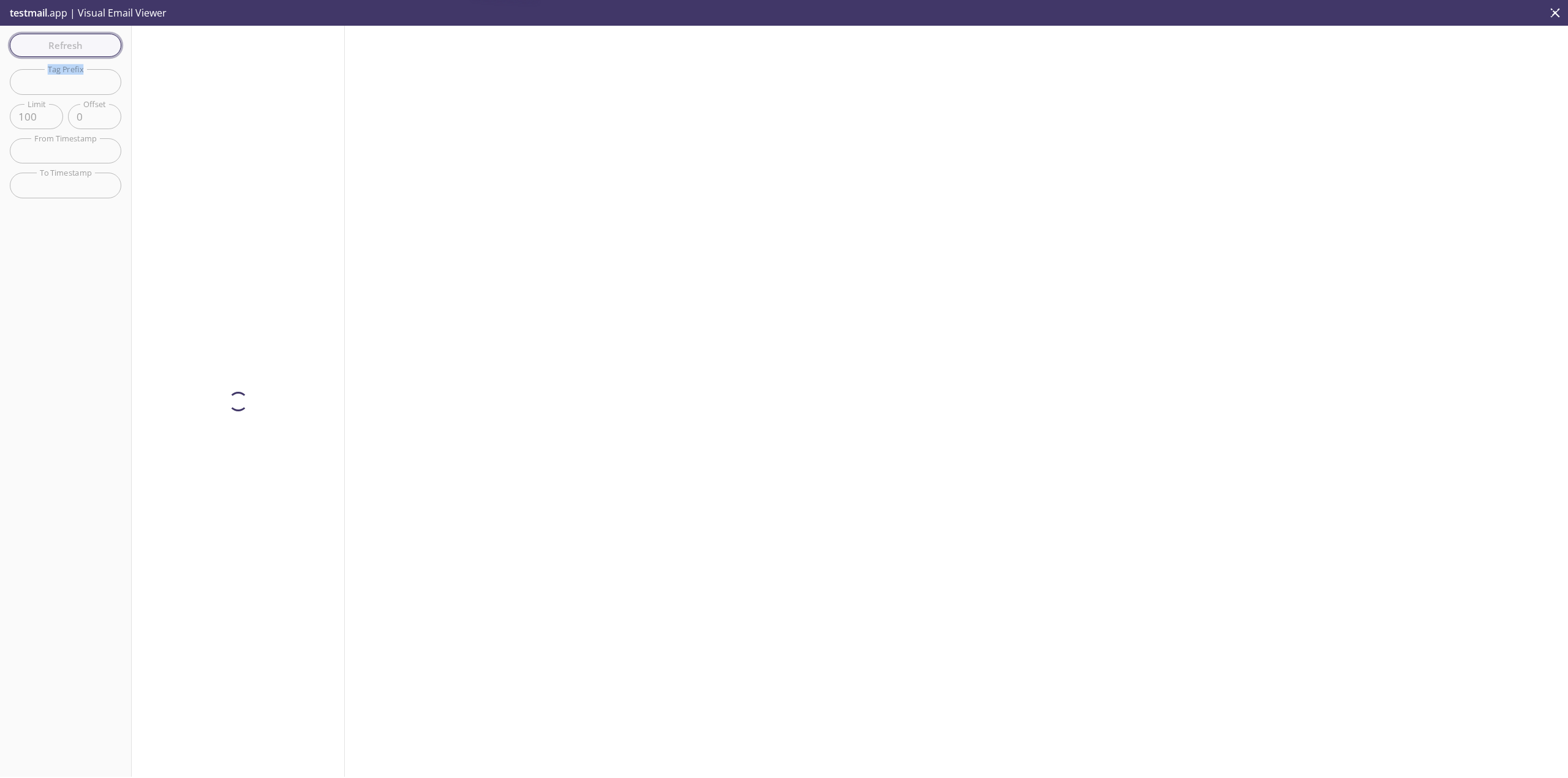
click at [87, 36] on div "Refresh Filters Tag Prefix Tag Prefix Limit 100 Limit Offset 0 Offset From Time…" at bounding box center [66, 401] width 132 height 751
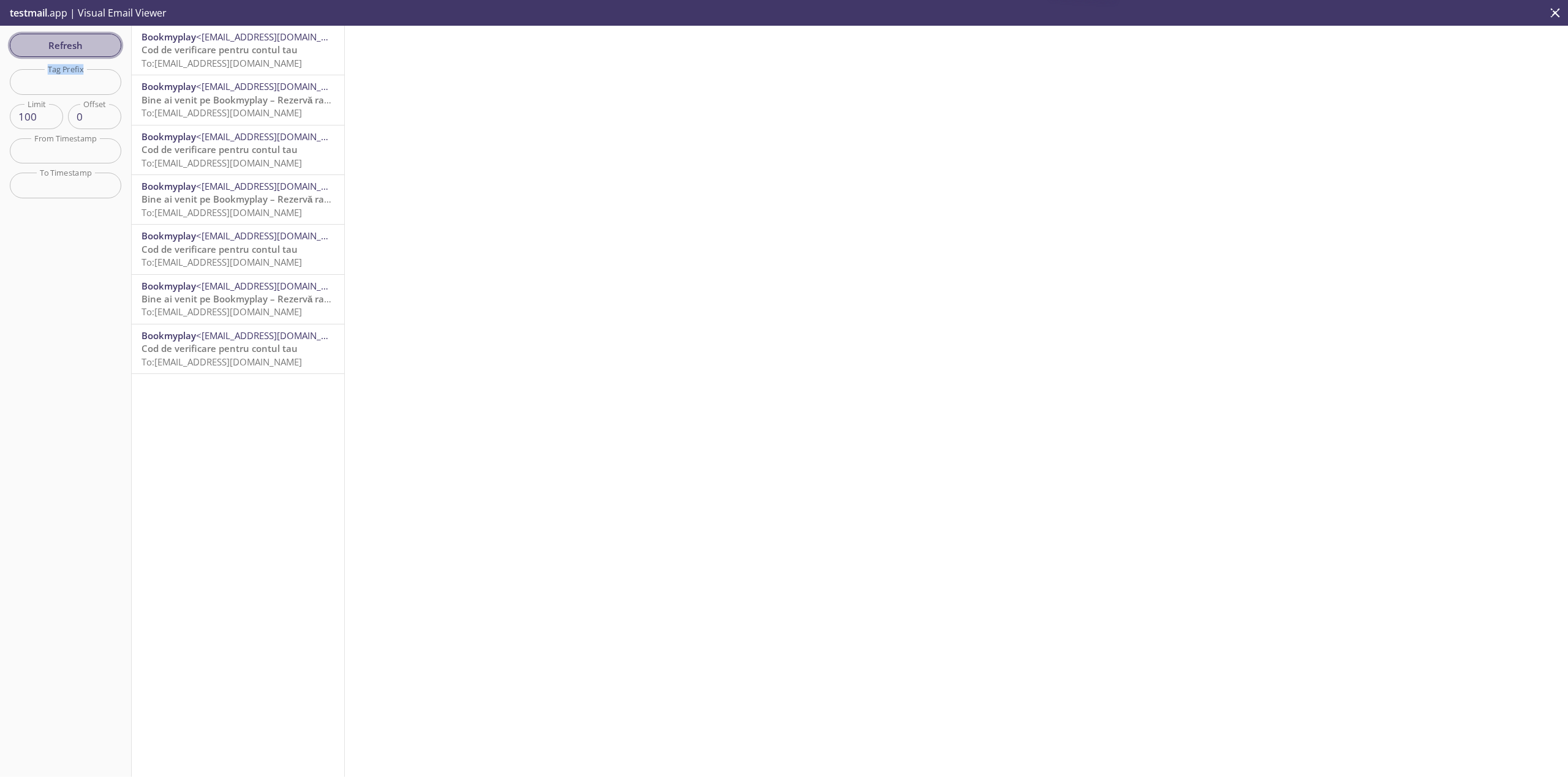
click at [87, 36] on button "Refresh" at bounding box center [65, 45] width 111 height 23
click at [87, 36] on div "Refresh Filters Tag Prefix Tag Prefix Limit 100 Limit Offset 0 Offset From Time…" at bounding box center [66, 401] width 132 height 751
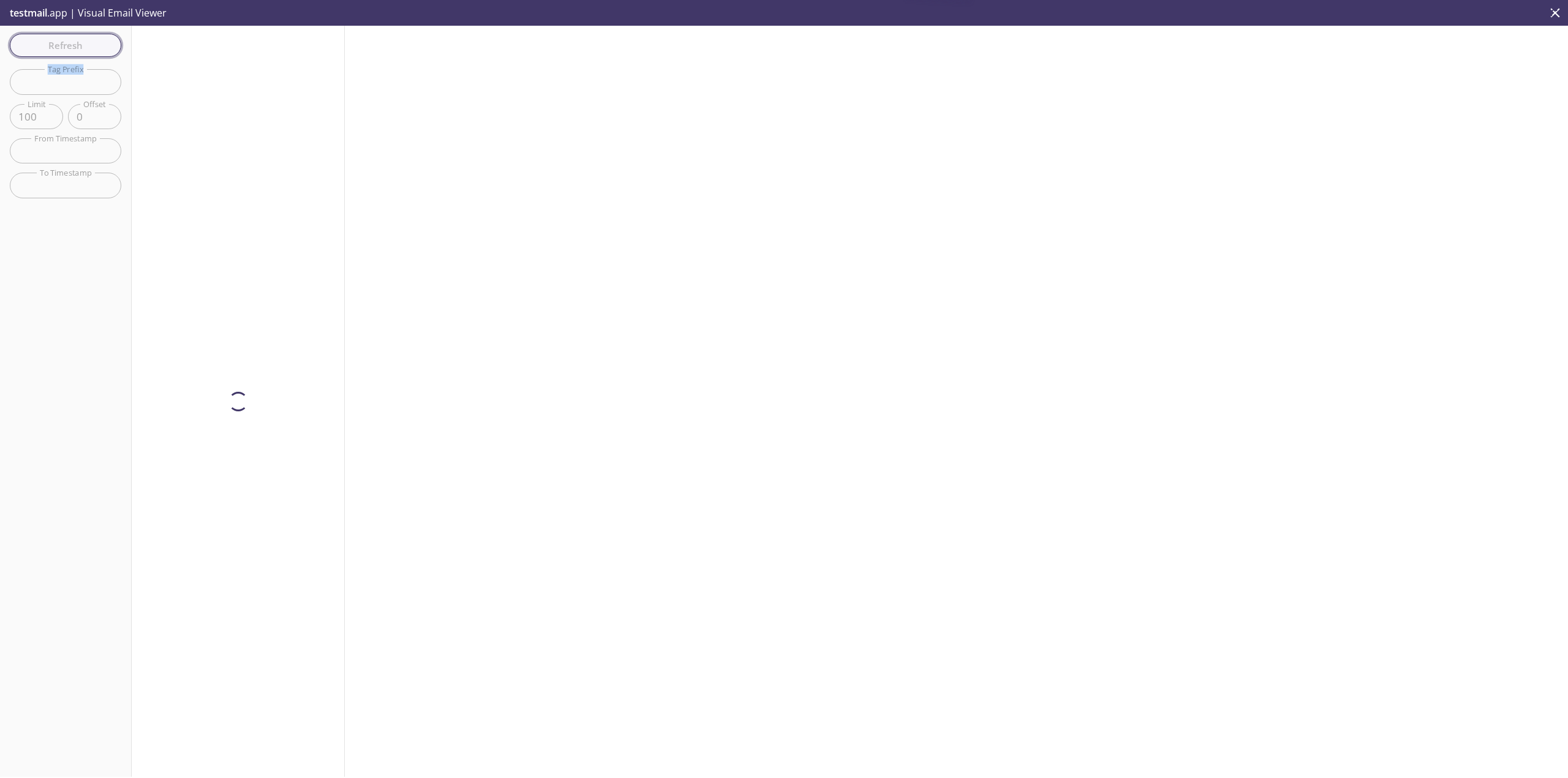
click at [87, 36] on div "Refresh Filters Tag Prefix Tag Prefix Limit 100 Limit Offset 0 Offset From Time…" at bounding box center [66, 401] width 132 height 751
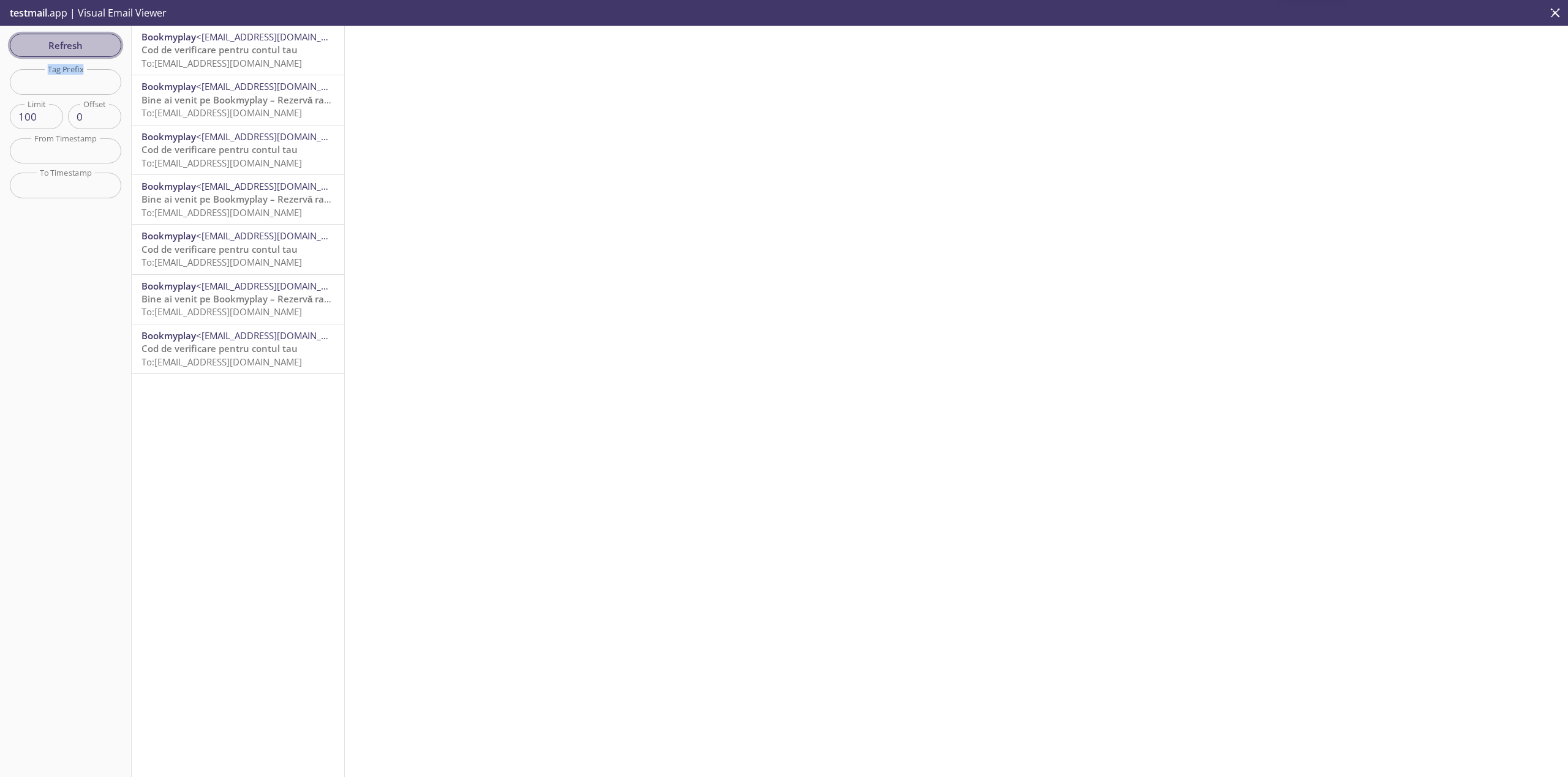
click at [87, 36] on button "Refresh" at bounding box center [65, 45] width 111 height 23
click at [87, 36] on div "Refresh Filters Tag Prefix Tag Prefix Limit 100 Limit Offset 0 Offset From Time…" at bounding box center [66, 401] width 132 height 751
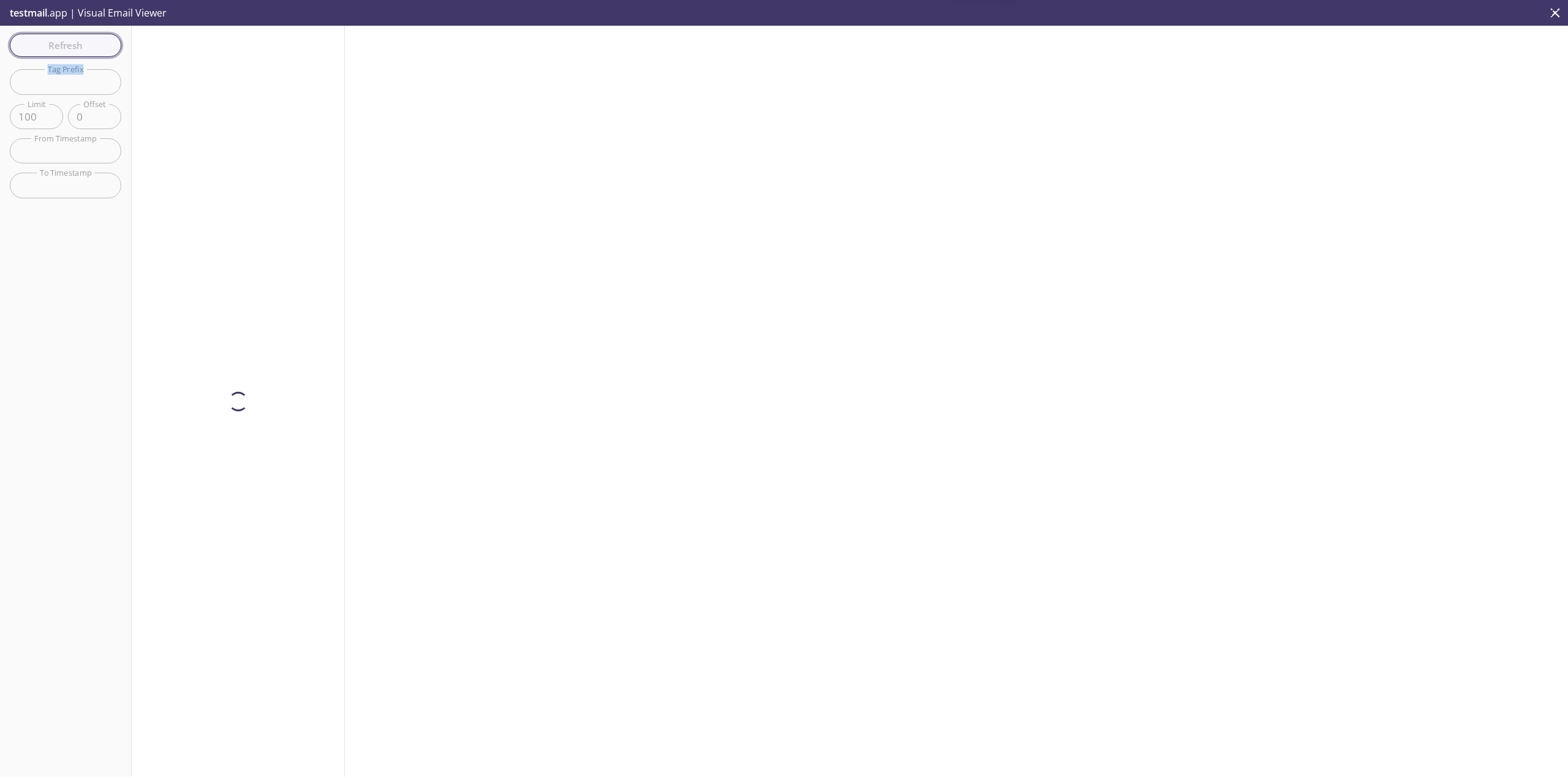
click at [87, 36] on div "Refresh Filters Tag Prefix Tag Prefix Limit 100 Limit Offset 0 Offset From Time…" at bounding box center [66, 401] width 132 height 751
click at [87, 36] on button "Refresh" at bounding box center [65, 45] width 111 height 23
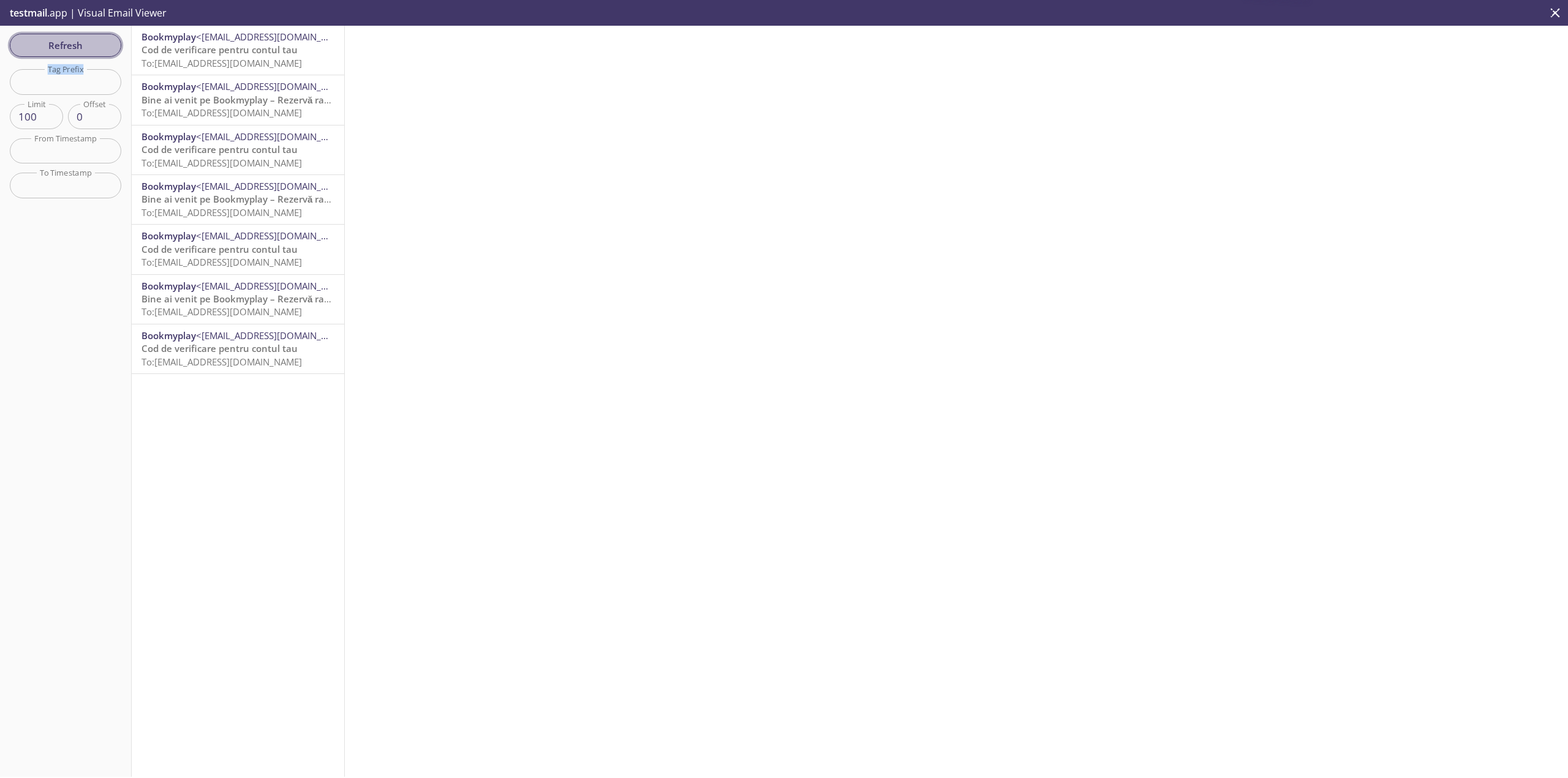
click at [87, 36] on button "Refresh" at bounding box center [65, 45] width 111 height 23
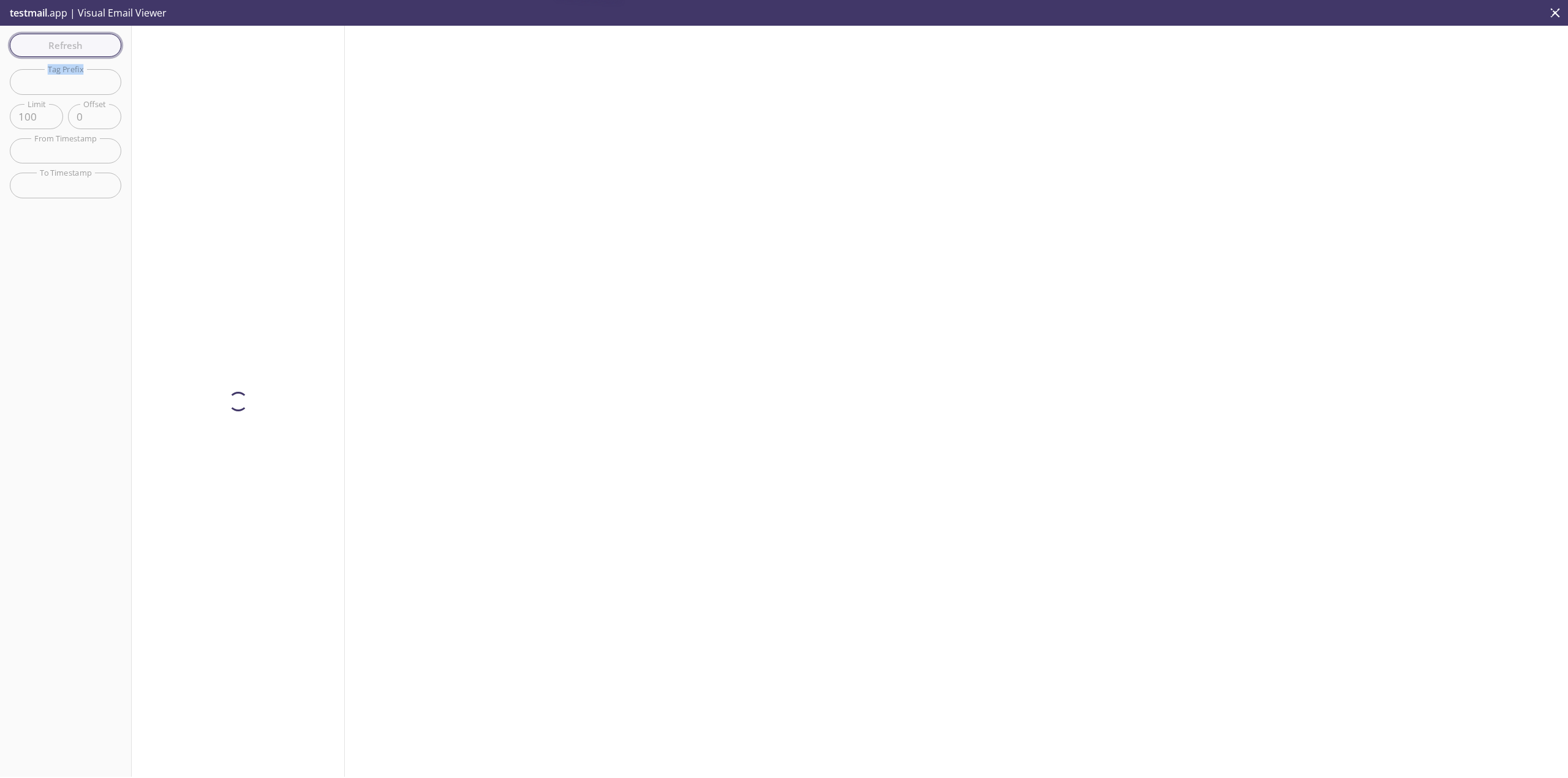
click at [87, 36] on div "Refresh Filters Tag Prefix Tag Prefix Limit 100 Limit Offset 0 Offset From Time…" at bounding box center [66, 401] width 132 height 751
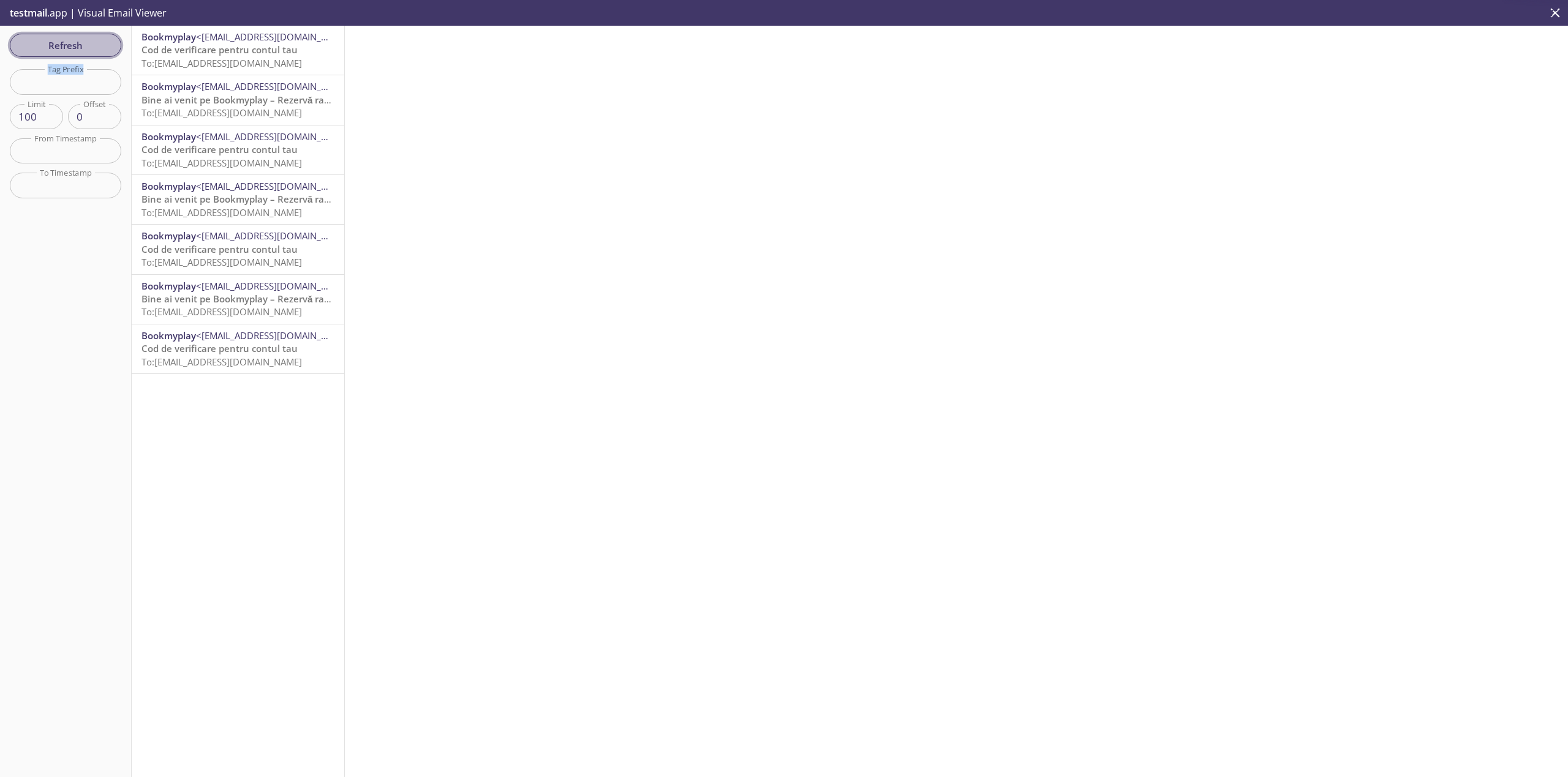
click at [87, 36] on button "Refresh" at bounding box center [65, 45] width 111 height 23
click at [87, 36] on div "Refresh Filters Tag Prefix Tag Prefix Limit 100 Limit Offset 0 Offset From Time…" at bounding box center [66, 401] width 132 height 751
click at [87, 36] on button "Refresh" at bounding box center [65, 45] width 111 height 23
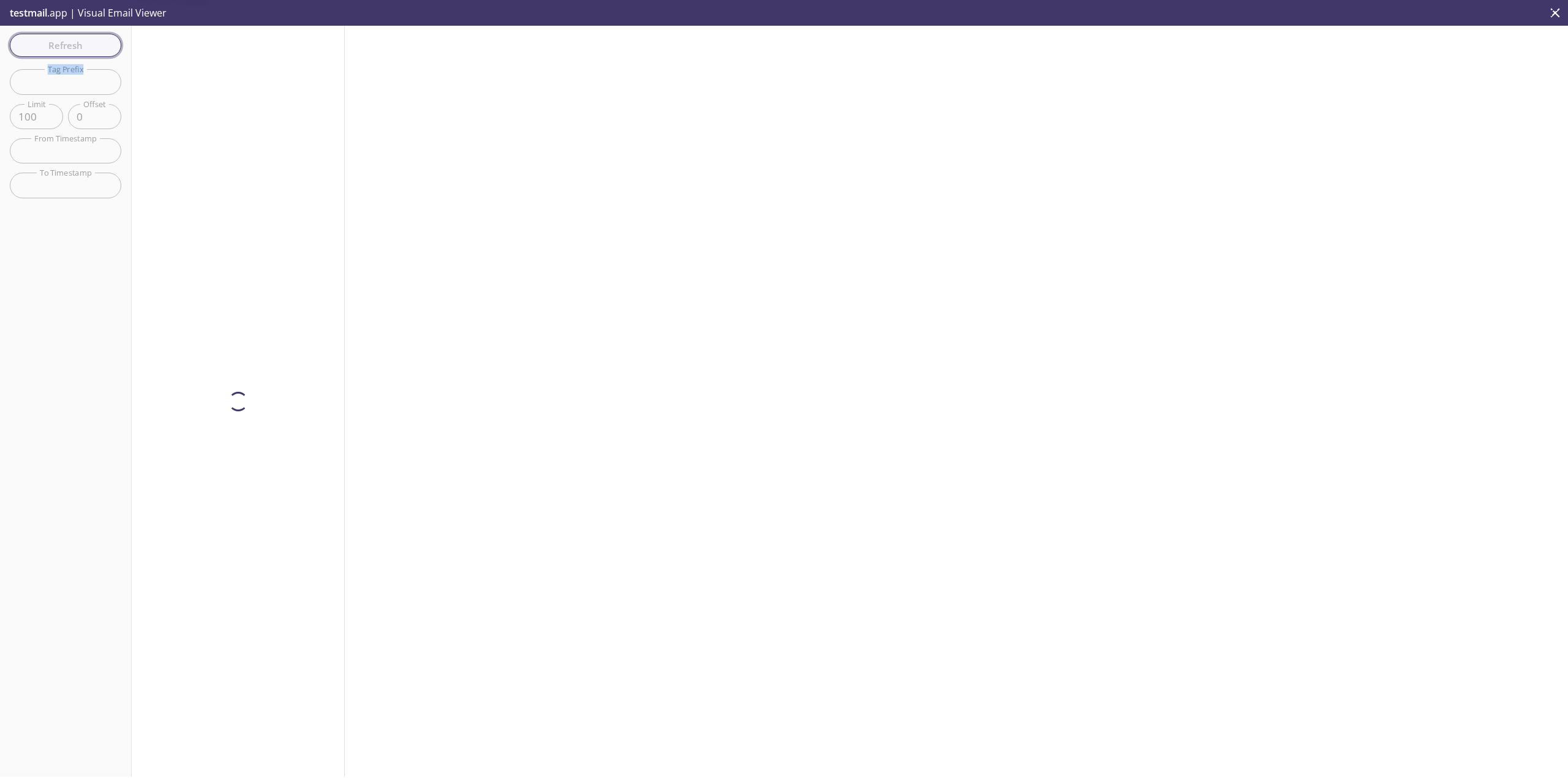
click at [87, 36] on div "Refresh Filters Tag Prefix Tag Prefix Limit 100 Limit Offset 0 Offset From Time…" at bounding box center [66, 401] width 132 height 751
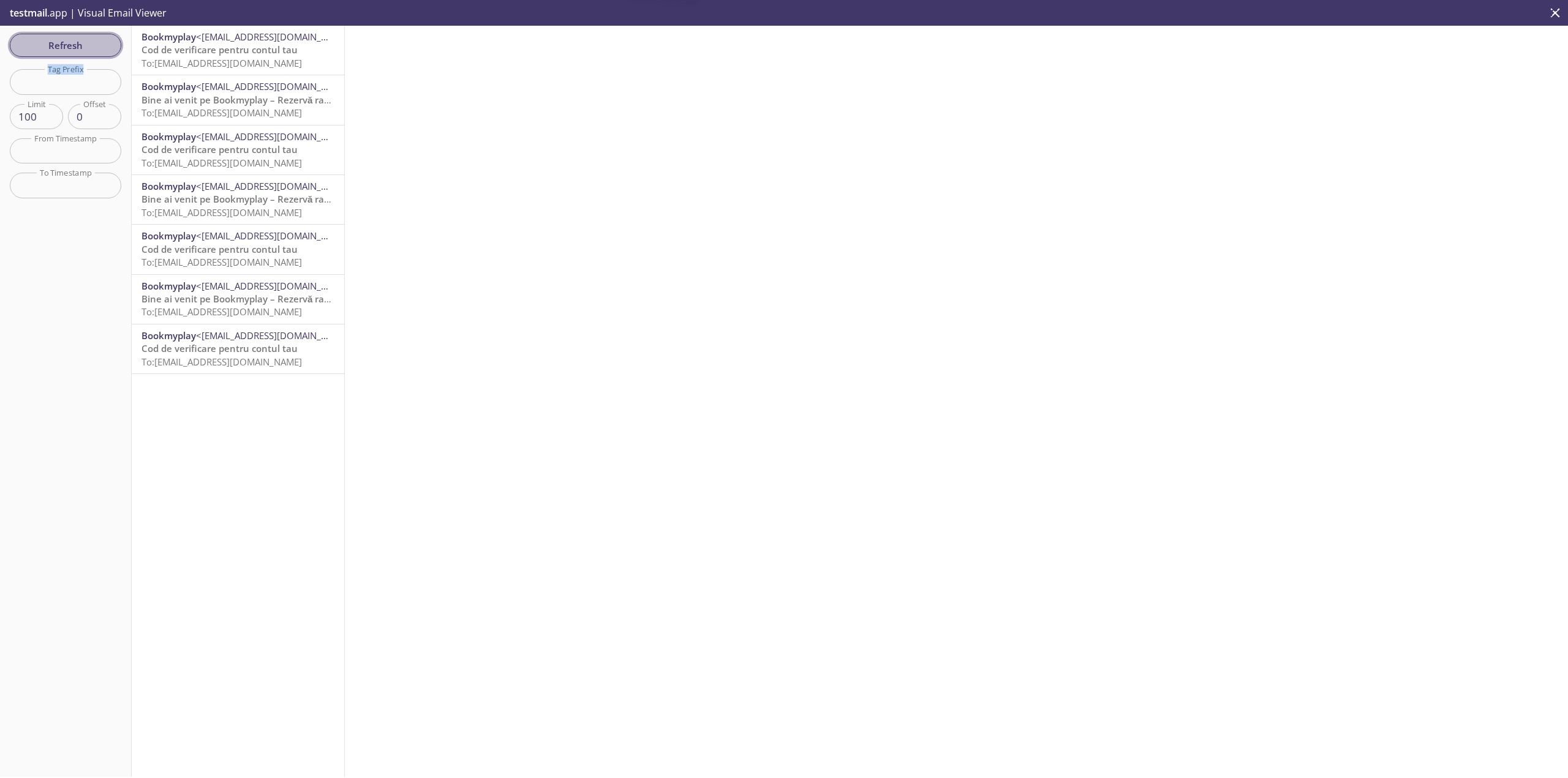
click at [87, 36] on button "Refresh" at bounding box center [65, 45] width 111 height 23
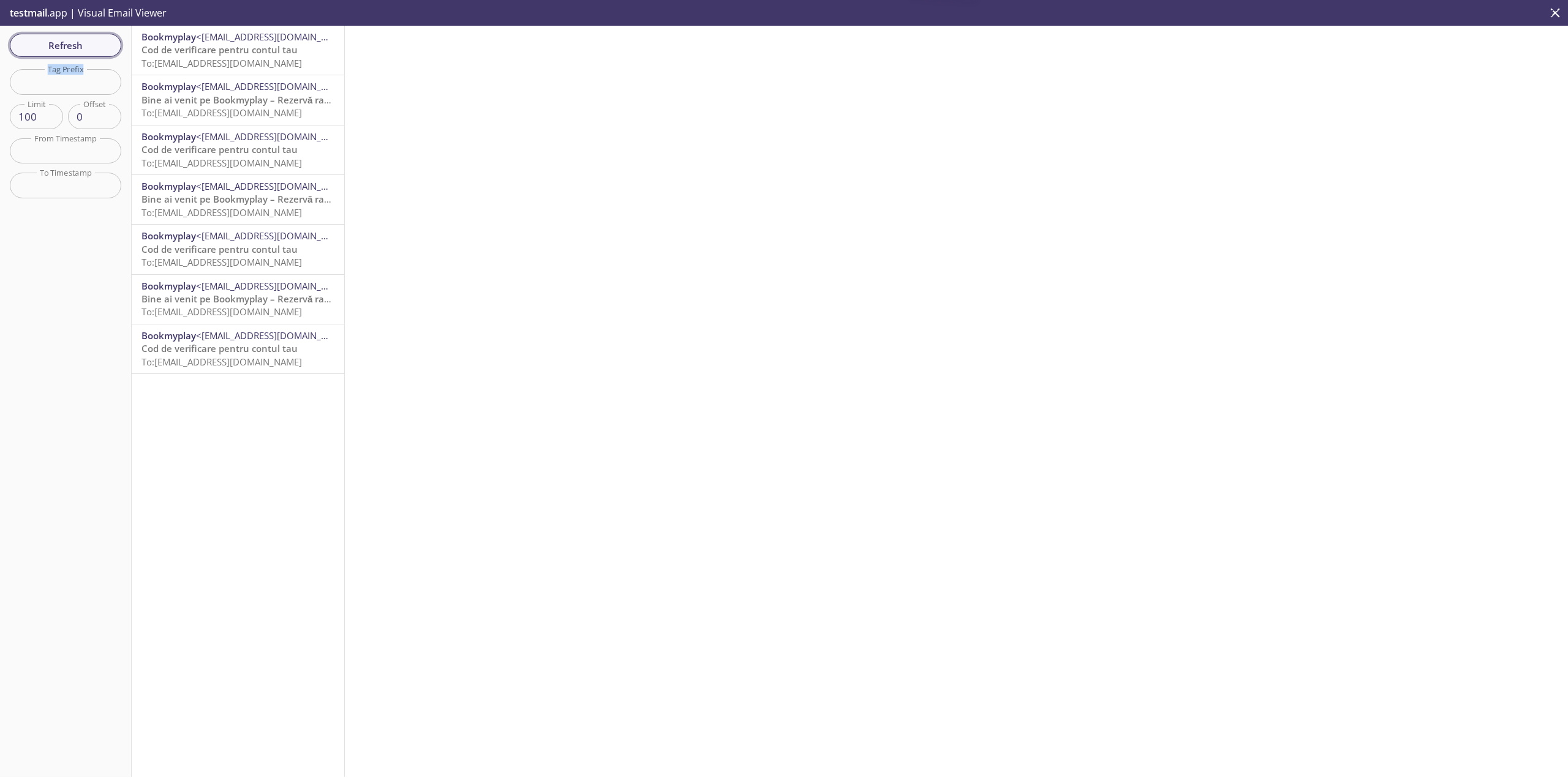
click at [87, 36] on button "Refresh" at bounding box center [65, 45] width 111 height 23
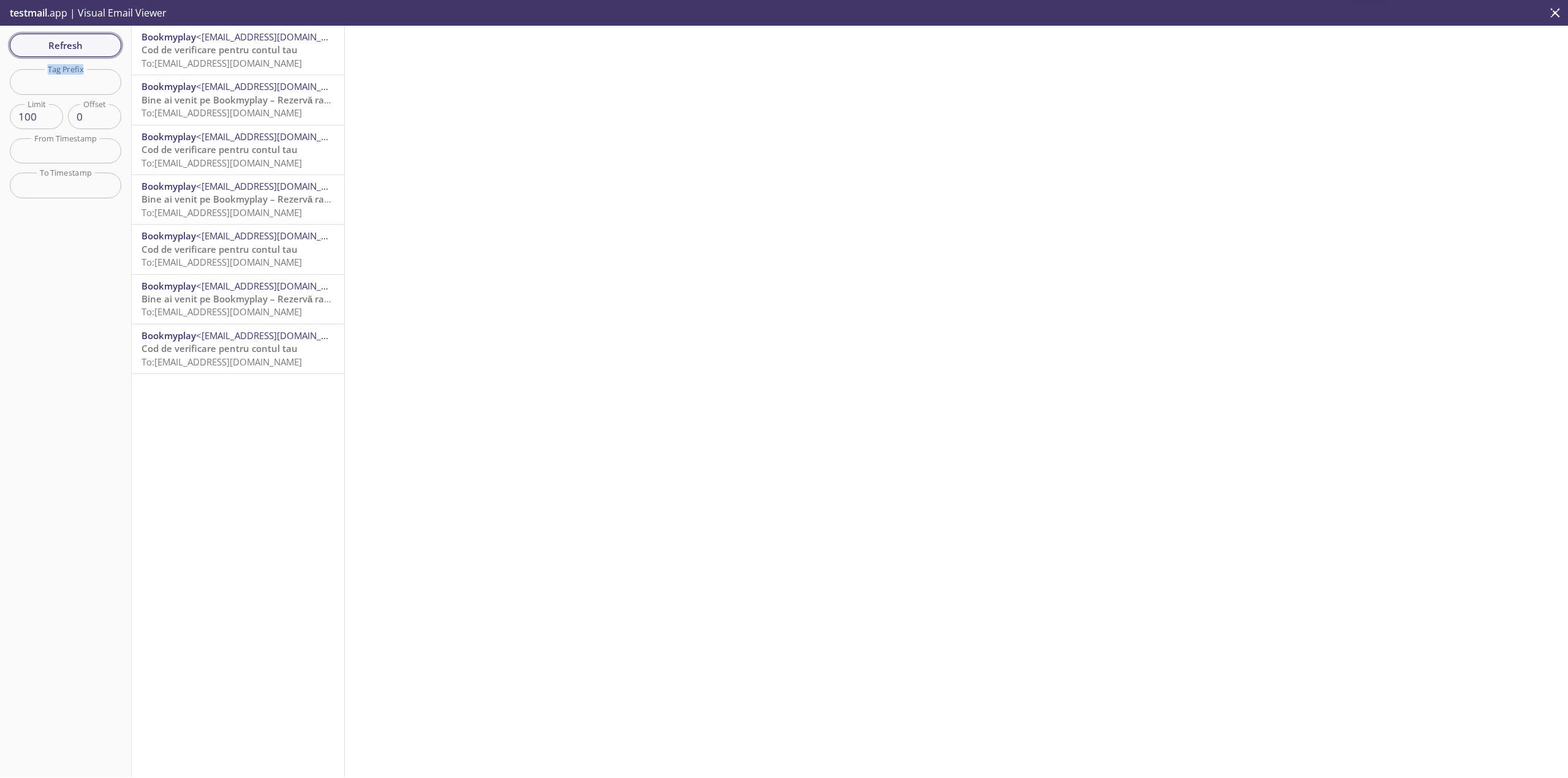
click at [87, 36] on button "Refresh" at bounding box center [65, 45] width 111 height 23
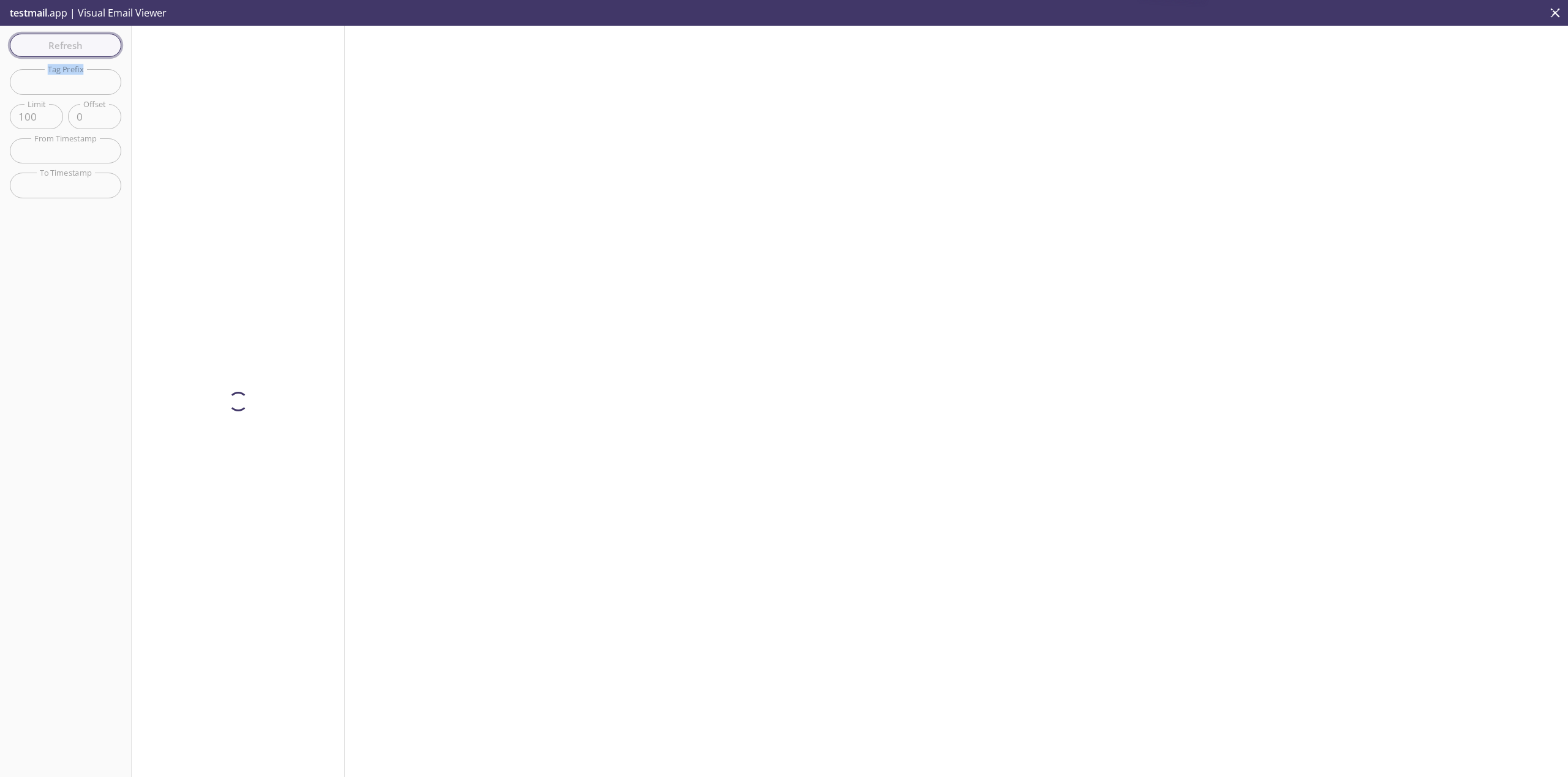
click at [87, 36] on button "Refresh" at bounding box center [65, 45] width 111 height 23
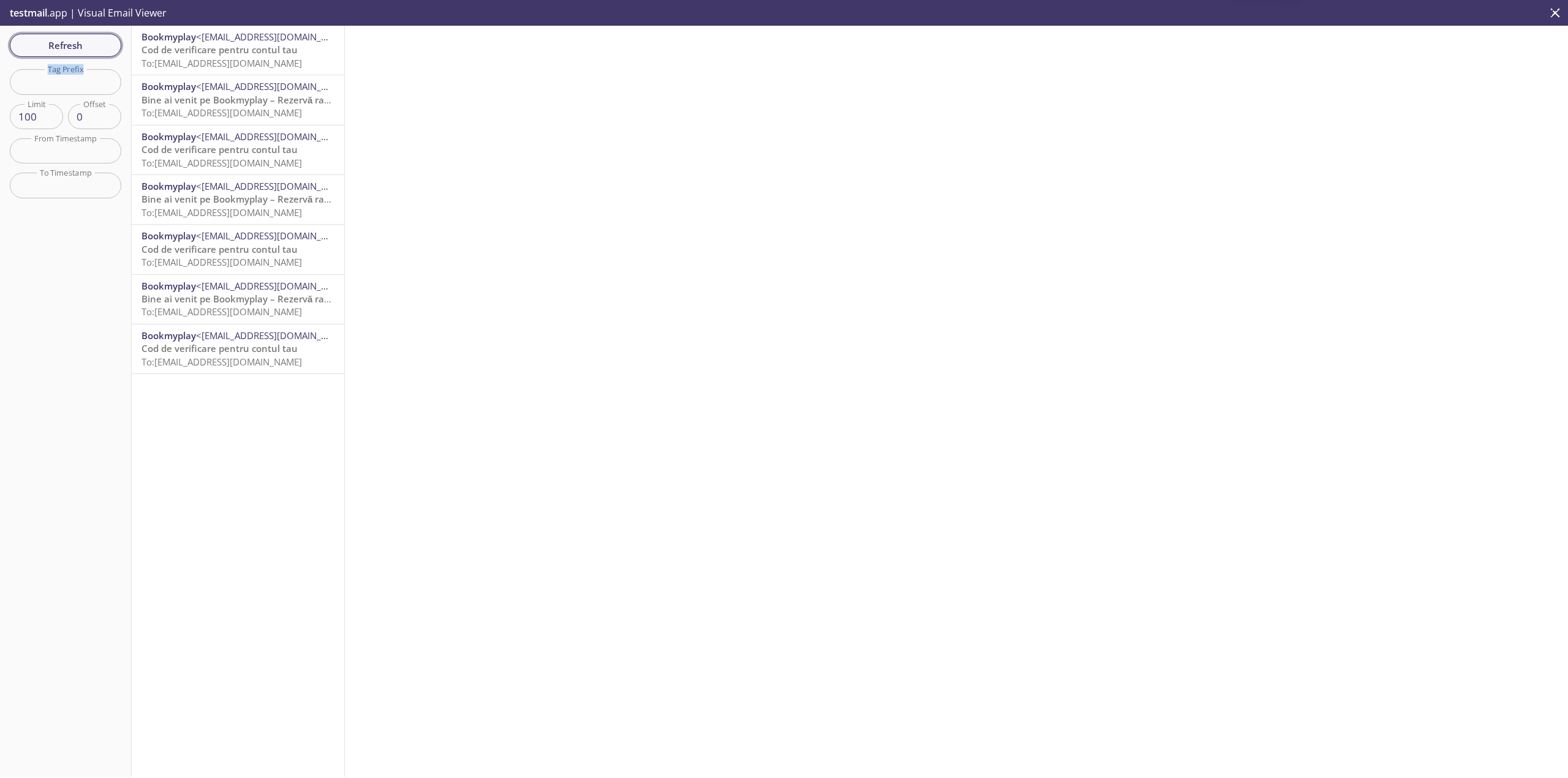
click at [87, 36] on button "Refresh" at bounding box center [65, 45] width 111 height 23
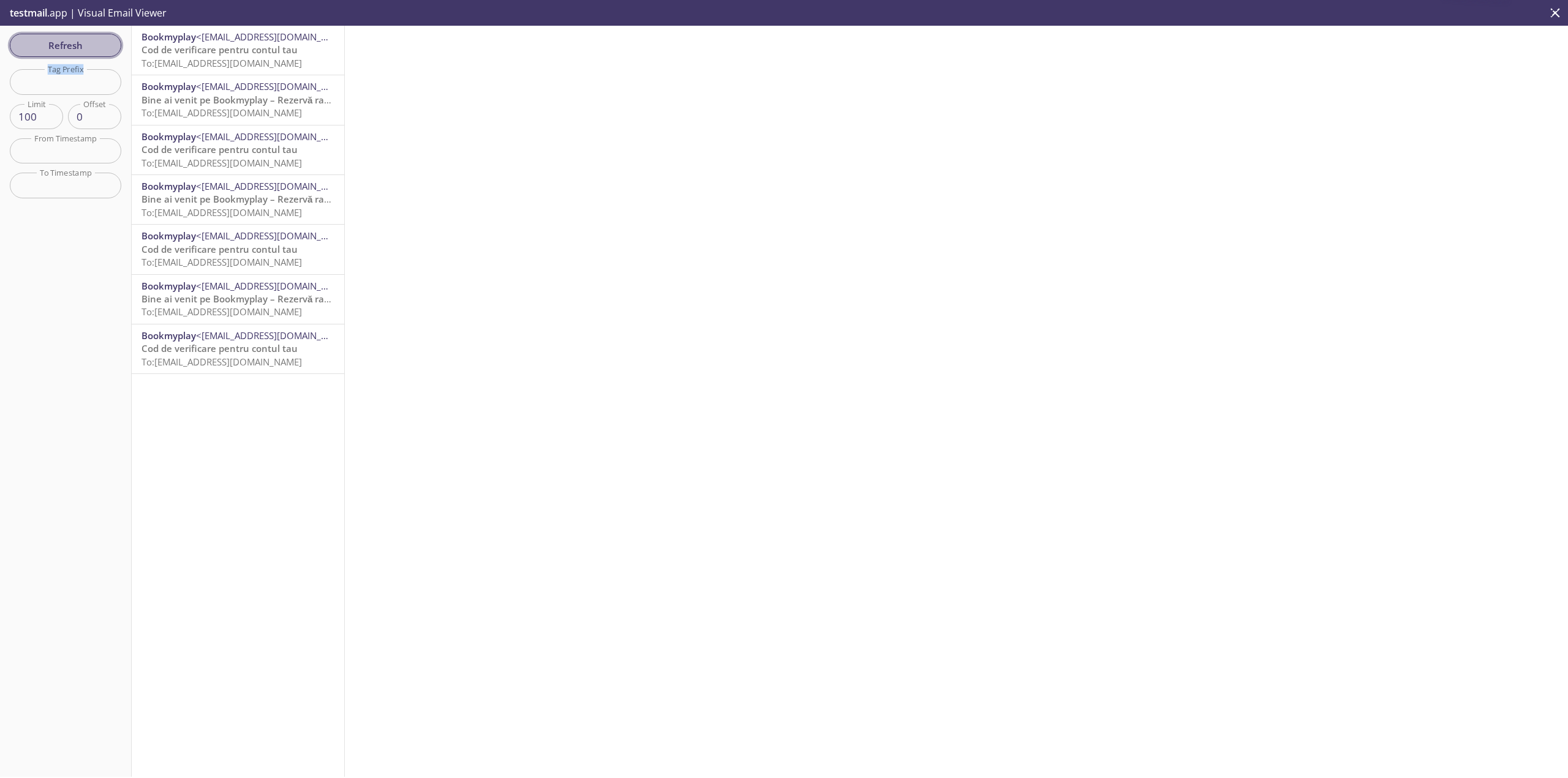
click at [87, 36] on button "Refresh" at bounding box center [65, 45] width 111 height 23
